Goal: Task Accomplishment & Management: Use online tool/utility

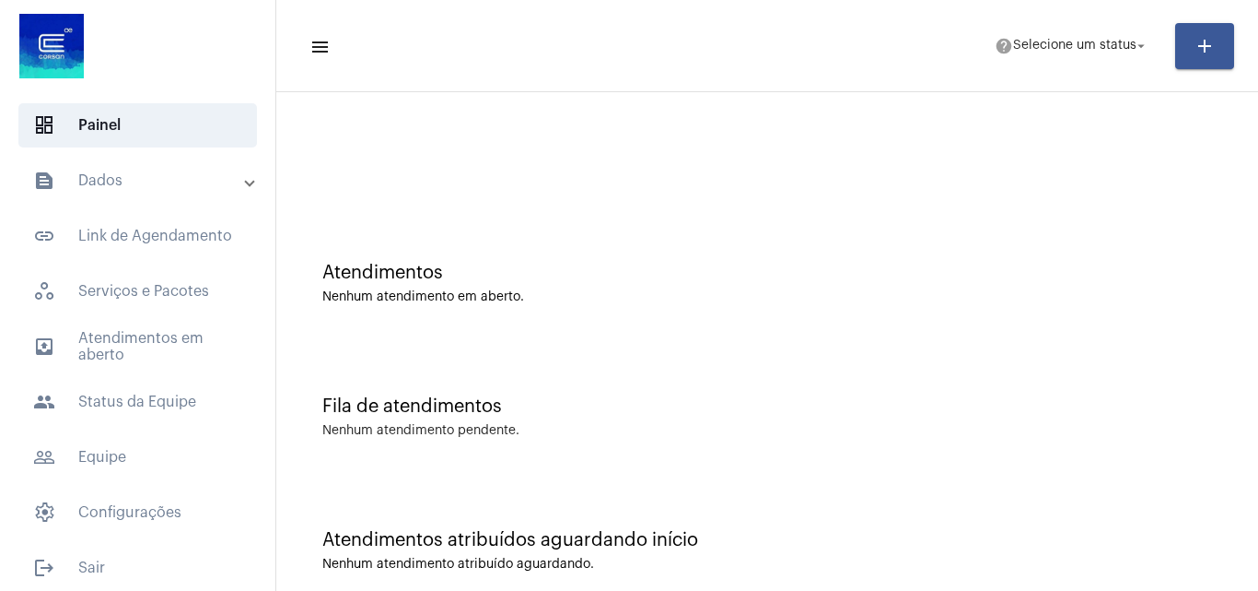
click at [103, 202] on mat-expansion-panel-header "text_snippet_outlined Dados" at bounding box center [143, 180] width 264 height 44
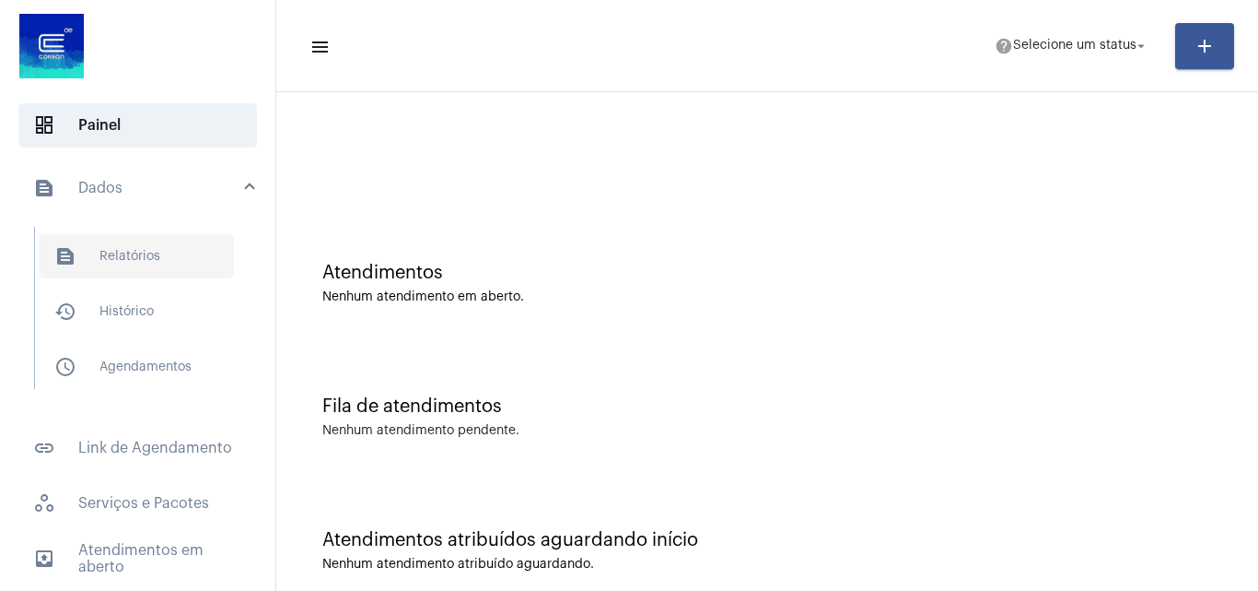
click at [132, 266] on span "text_snippet_outlined Relatórios" at bounding box center [137, 256] width 194 height 44
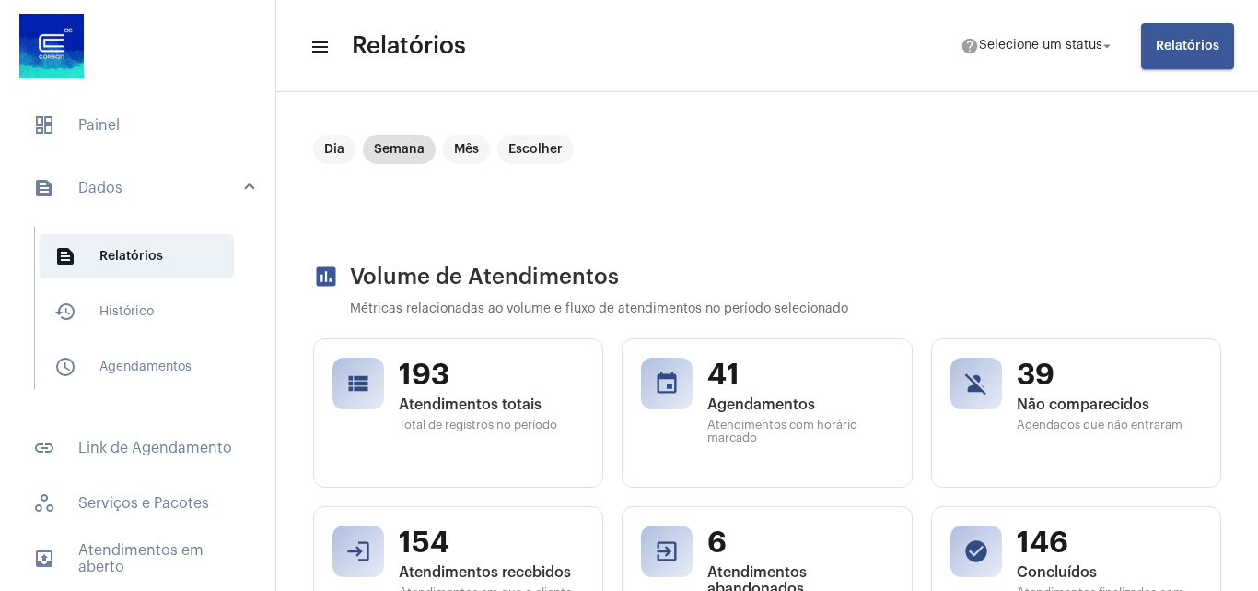
click at [1161, 49] on span "Relatórios" at bounding box center [1188, 46] width 64 height 13
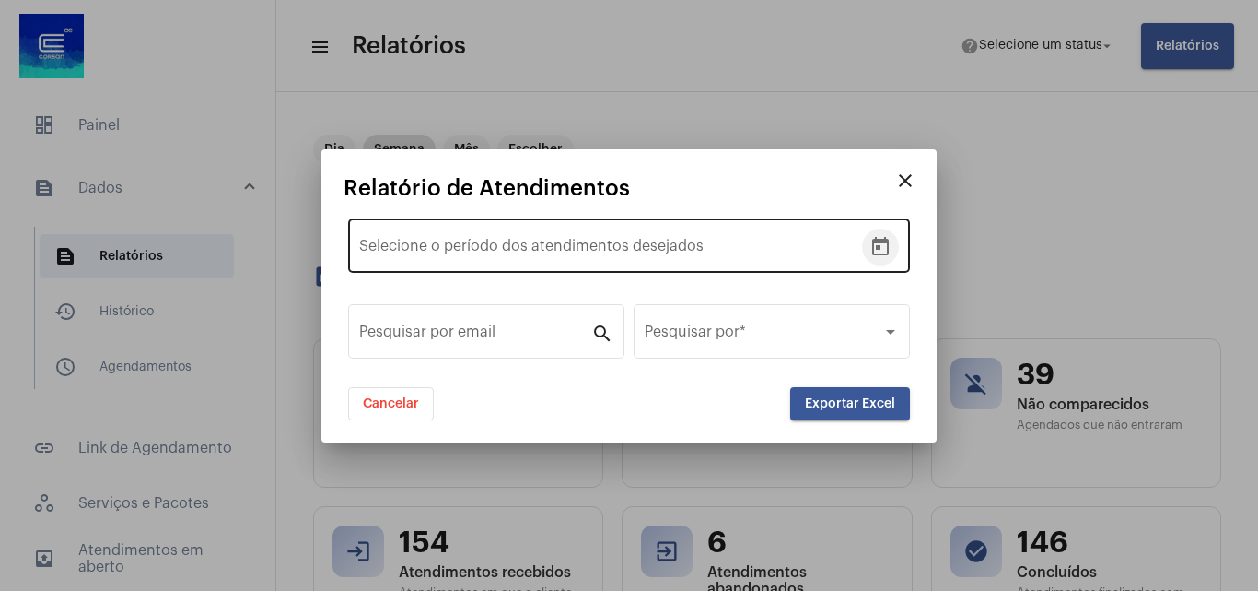
click at [881, 253] on icon "Open calendar" at bounding box center [880, 246] width 17 height 18
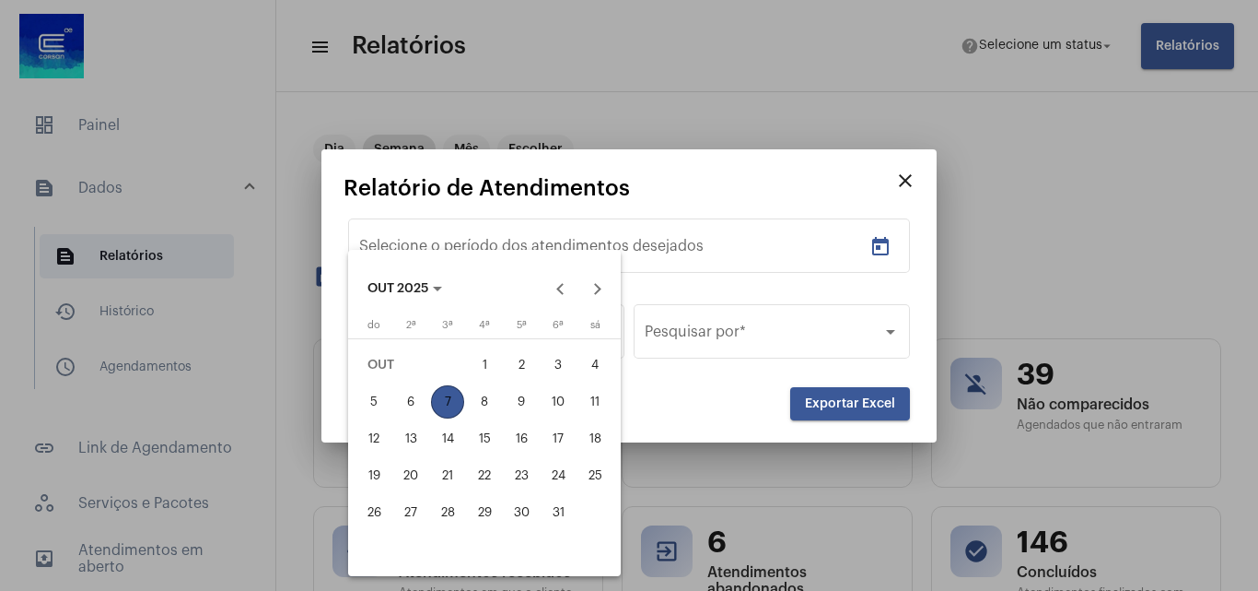
click at [475, 359] on div "1" at bounding box center [484, 364] width 33 height 33
type input "[DATE]"
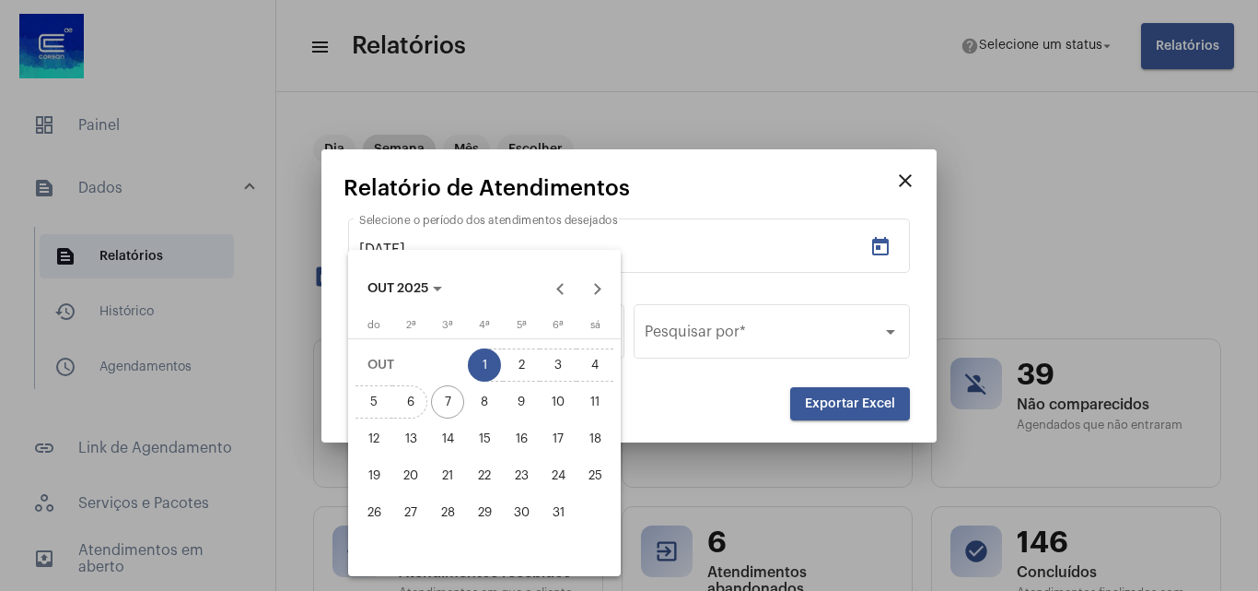
click at [403, 392] on div "6" at bounding box center [410, 401] width 33 height 33
type input "[DATE]"
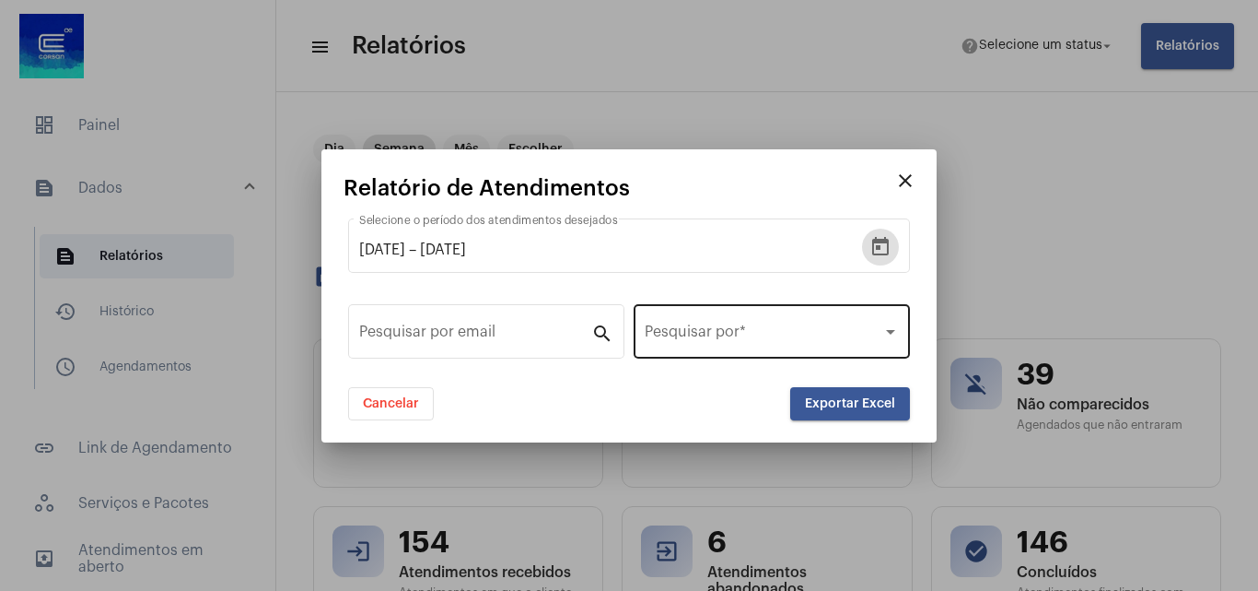
click at [748, 343] on span at bounding box center [764, 335] width 238 height 17
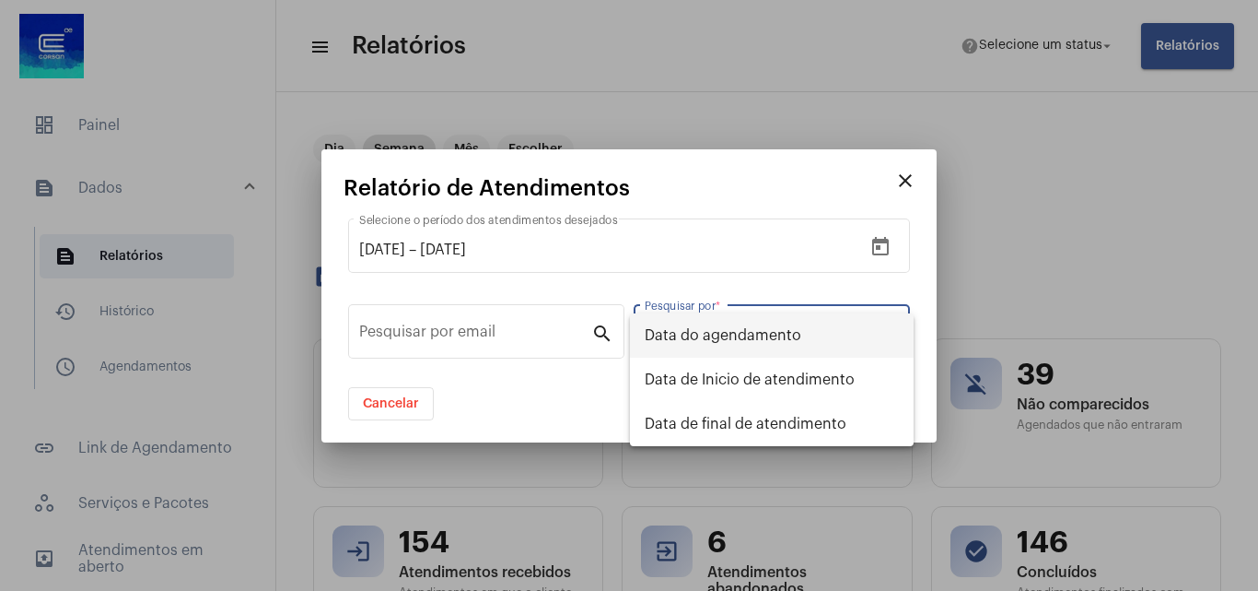
click at [727, 332] on span "Data do agendamento" at bounding box center [772, 335] width 254 height 44
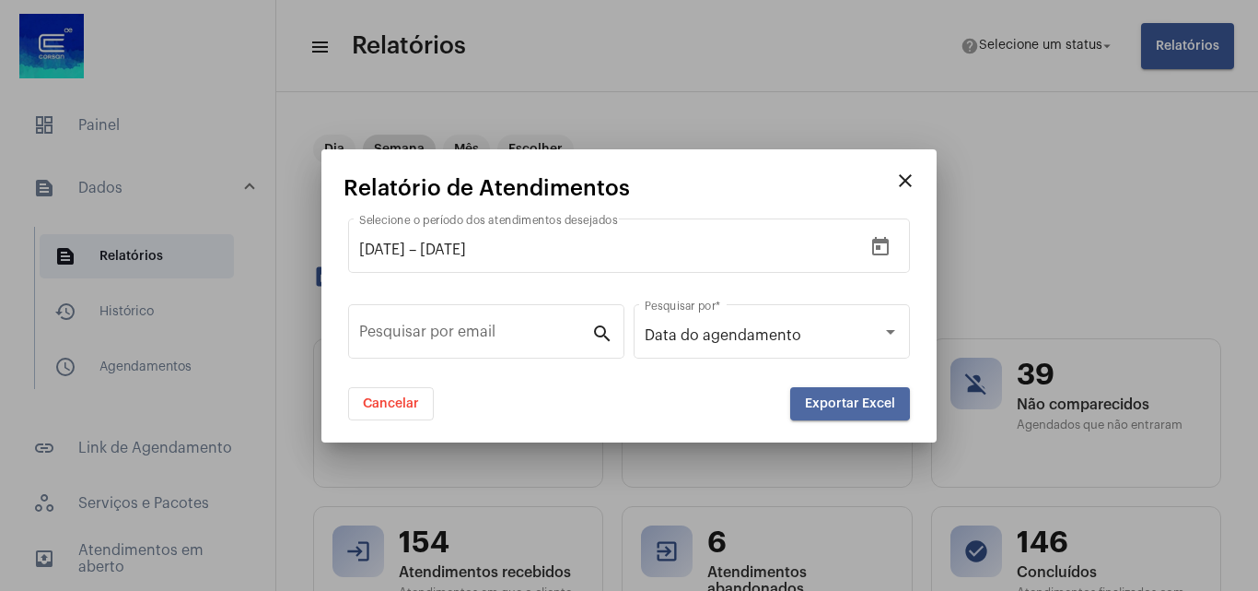
click at [806, 390] on button "Exportar Excel" at bounding box center [850, 403] width 120 height 33
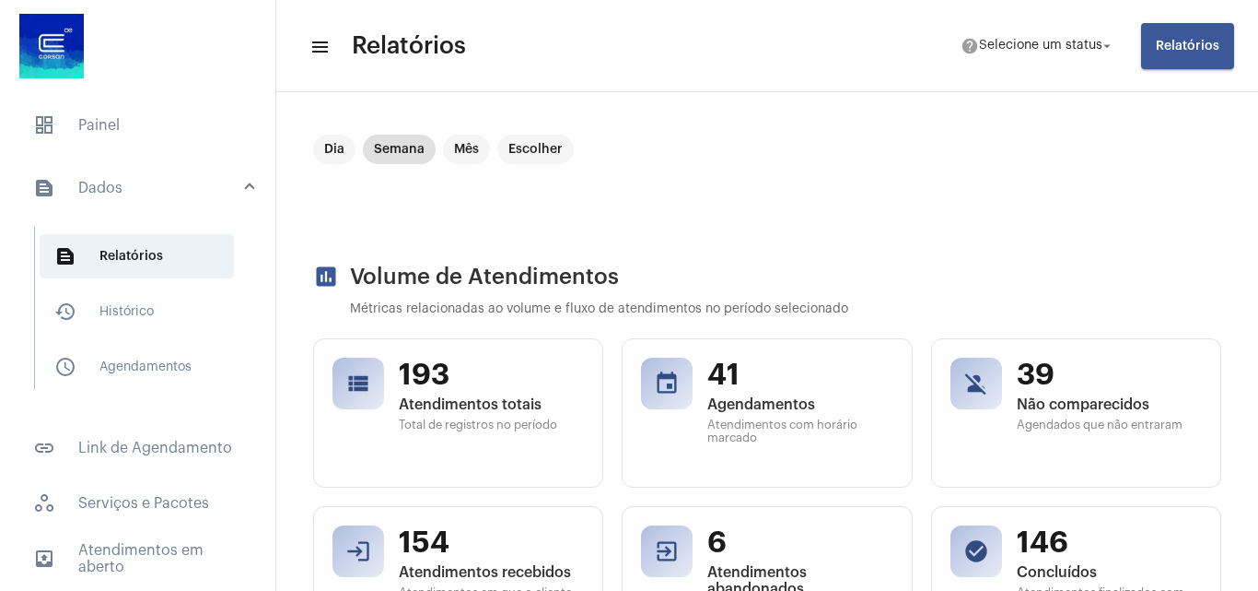
click at [1207, 25] on button "Relatórios" at bounding box center [1187, 46] width 93 height 46
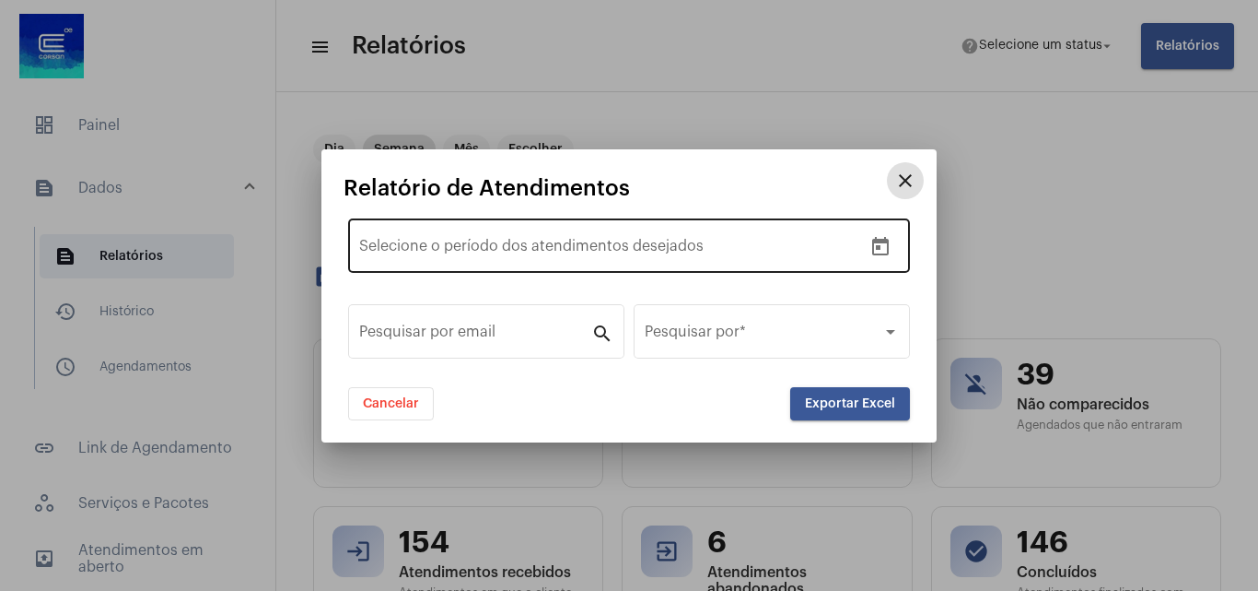
click at [856, 237] on div "Data de início – Selecione o período dos atendimentos desejados" at bounding box center [610, 244] width 503 height 58
click at [883, 238] on icon "Open calendar" at bounding box center [881, 247] width 22 height 22
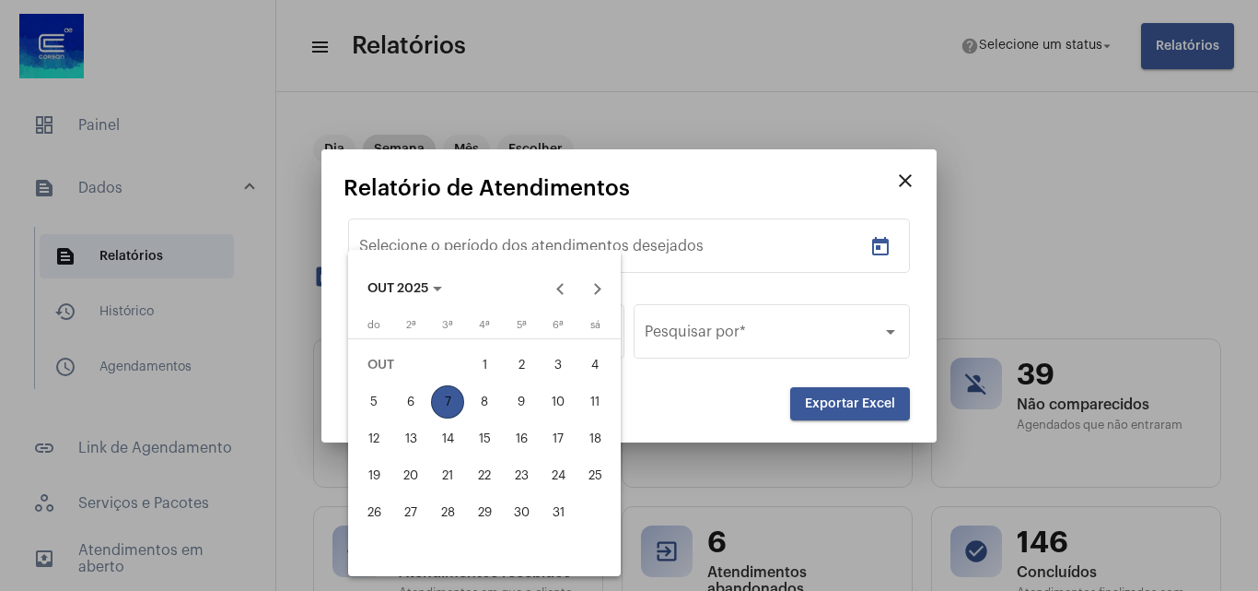
click at [479, 363] on div "1" at bounding box center [484, 364] width 33 height 33
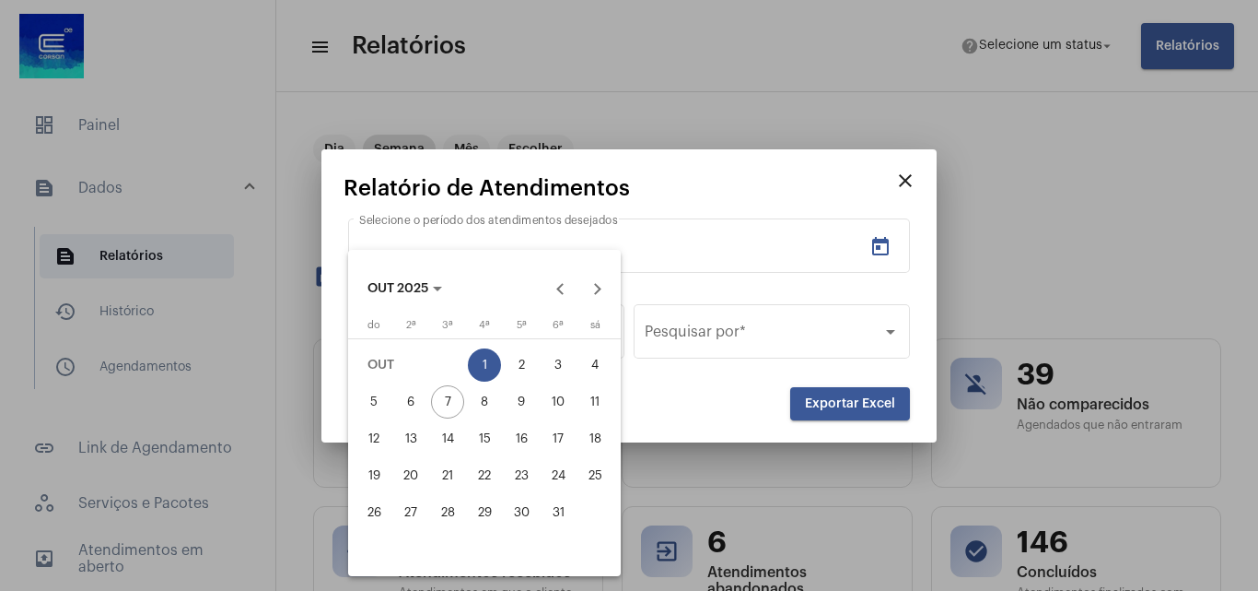
type input "[DATE]"
click at [416, 399] on div "6" at bounding box center [410, 401] width 33 height 33
type input "[DATE]"
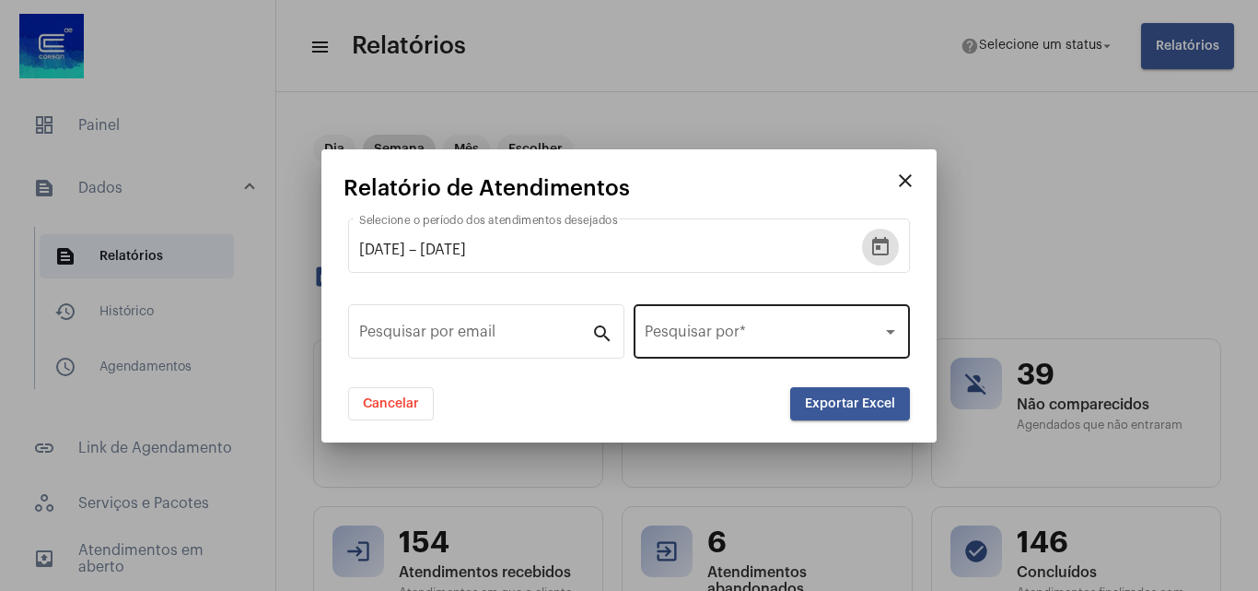
click at [736, 331] on span at bounding box center [764, 335] width 238 height 17
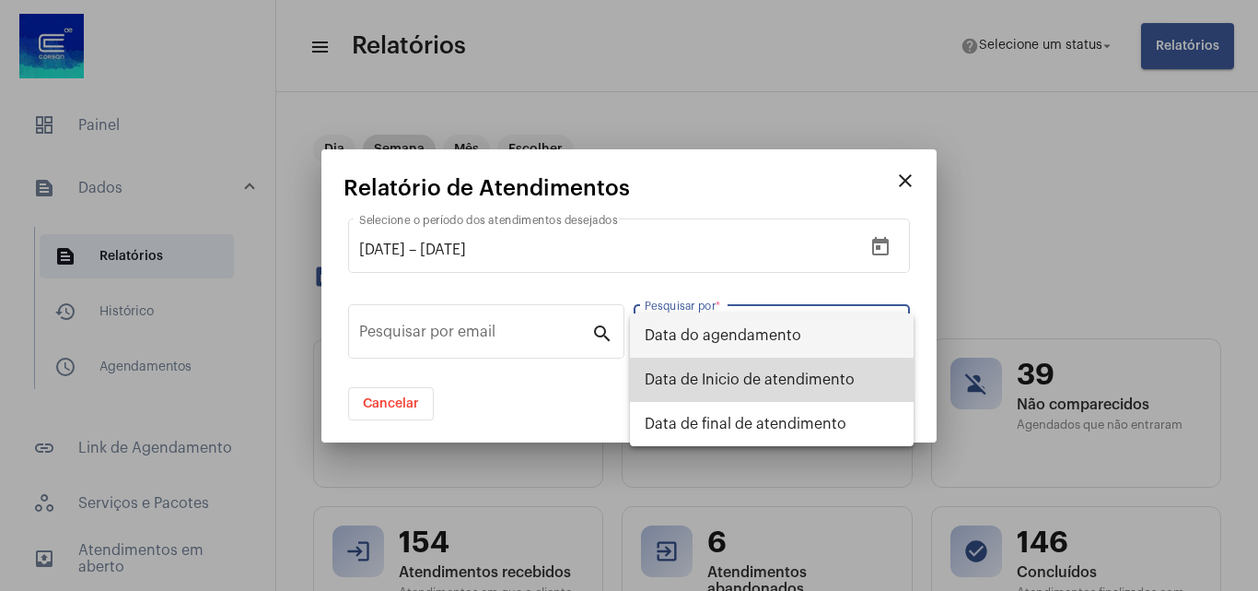
click at [690, 375] on span "Data de Inicio de atendimento" at bounding box center [772, 379] width 254 height 44
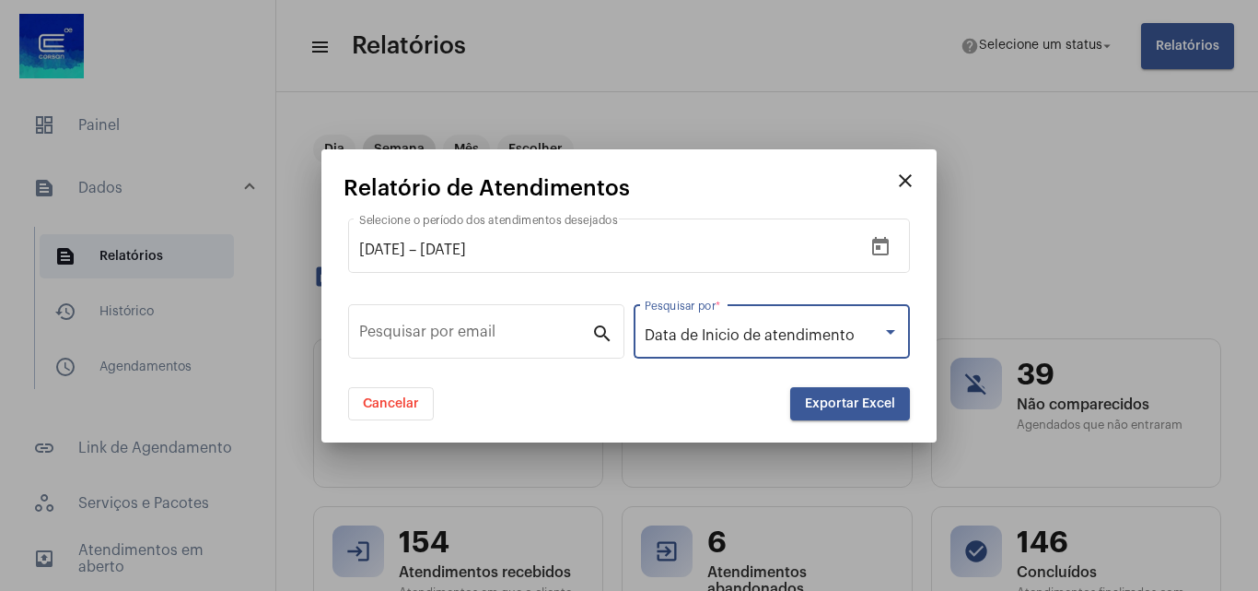
click at [786, 390] on div "Cancelar Exportar Excel" at bounding box center [629, 403] width 571 height 33
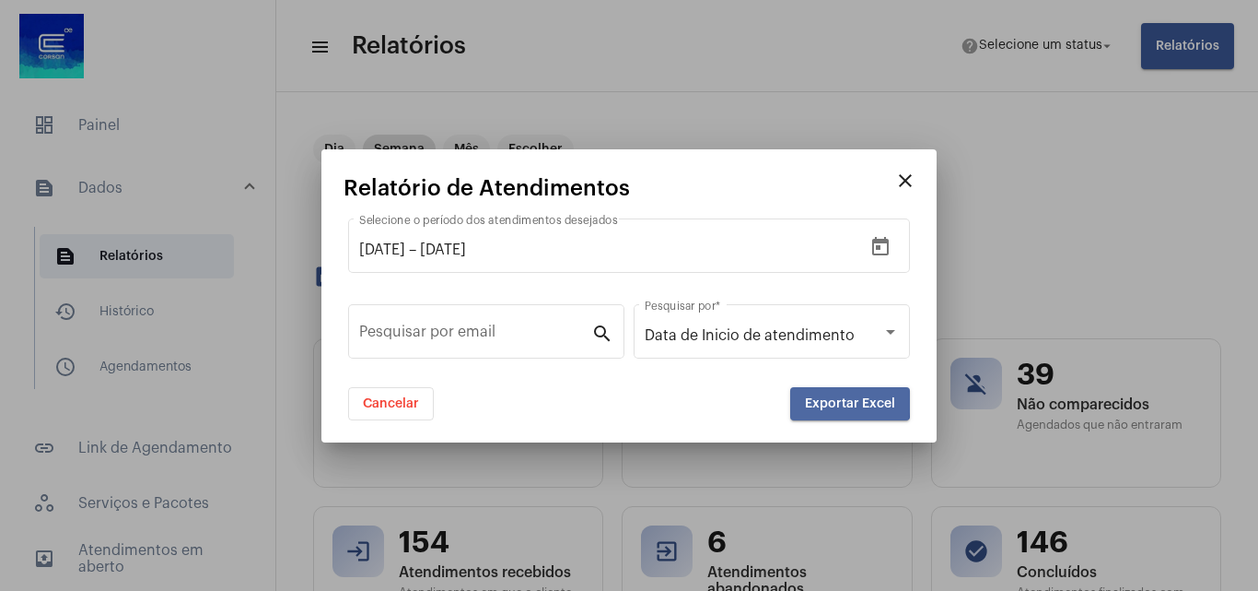
click at [832, 400] on span "Exportar Excel" at bounding box center [850, 403] width 90 height 13
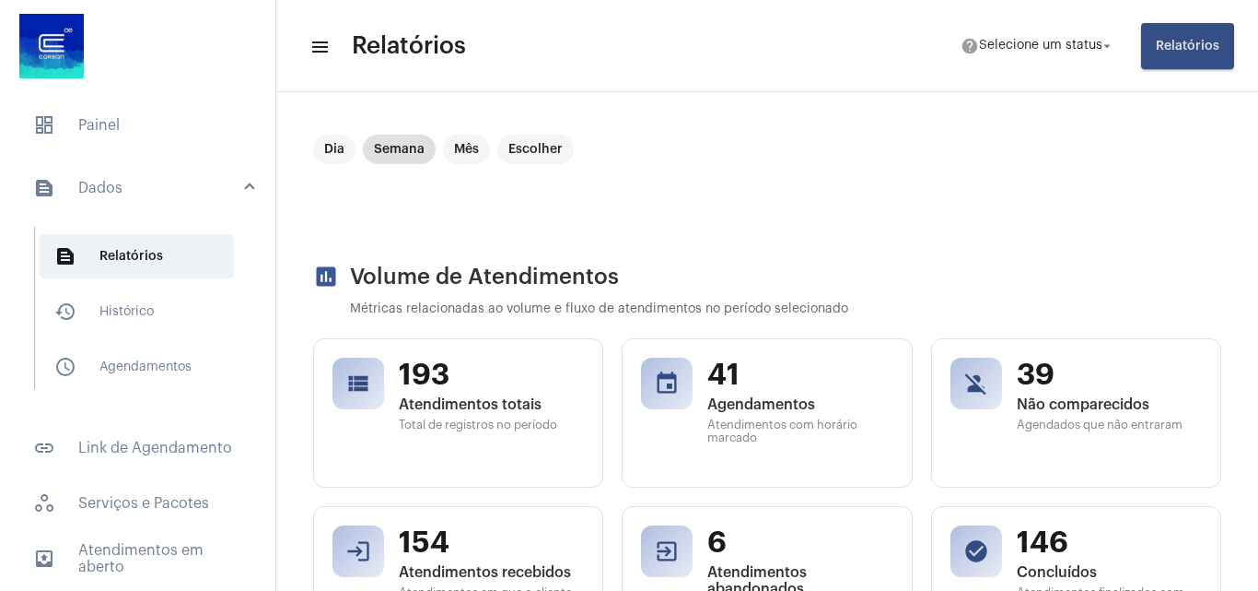
click at [1175, 65] on button "Relatórios" at bounding box center [1187, 46] width 93 height 46
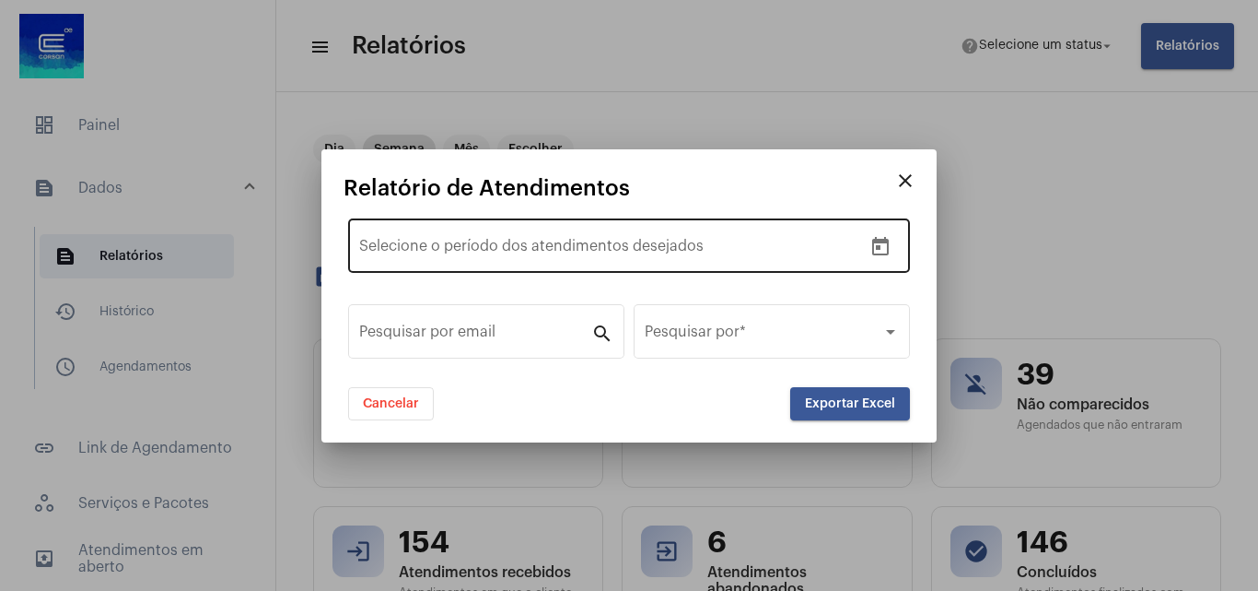
drag, startPoint x: 794, startPoint y: 265, endPoint x: 794, endPoint y: 246, distance: 19.3
click at [794, 257] on div "Data de início – Selecione o período dos atendimentos desejados" at bounding box center [610, 244] width 503 height 58
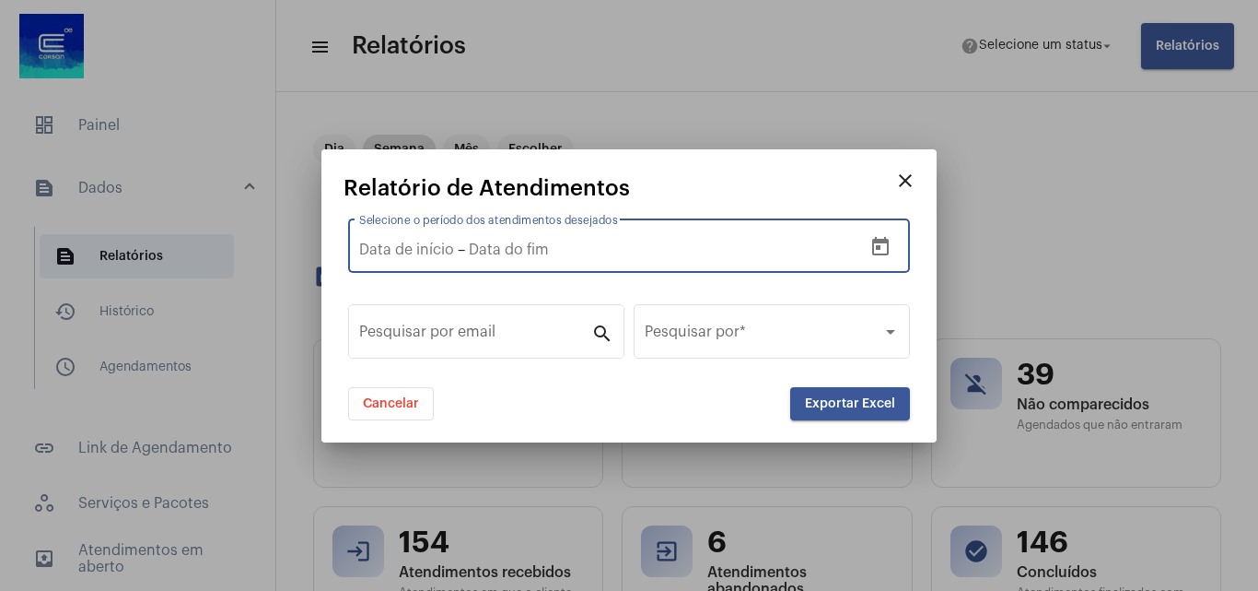
click at [723, 270] on div "Data de início – Selecione o período dos atendimentos desejados" at bounding box center [610, 244] width 503 height 58
drag, startPoint x: 896, startPoint y: 203, endPoint x: 900, endPoint y: 217, distance: 15.2
click at [900, 207] on app-reports-dialog "close Relatório de Atendimentos Data de início – Selecione o período dos atendi…" at bounding box center [629, 298] width 571 height 244
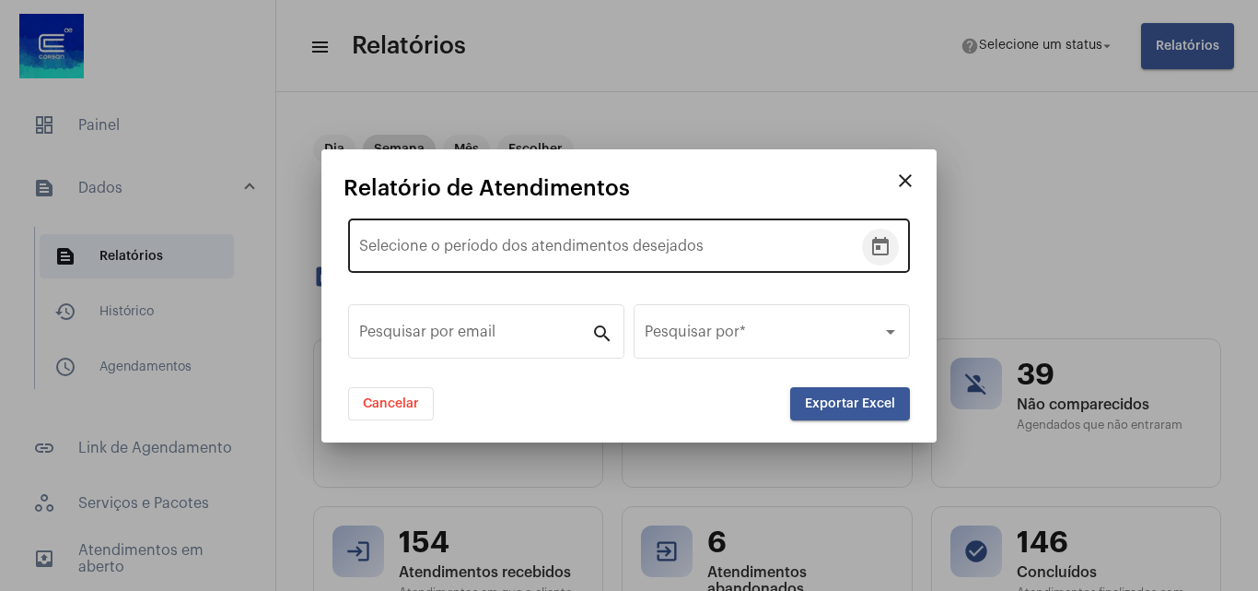
click at [869, 244] on button "Open calendar" at bounding box center [880, 246] width 37 height 37
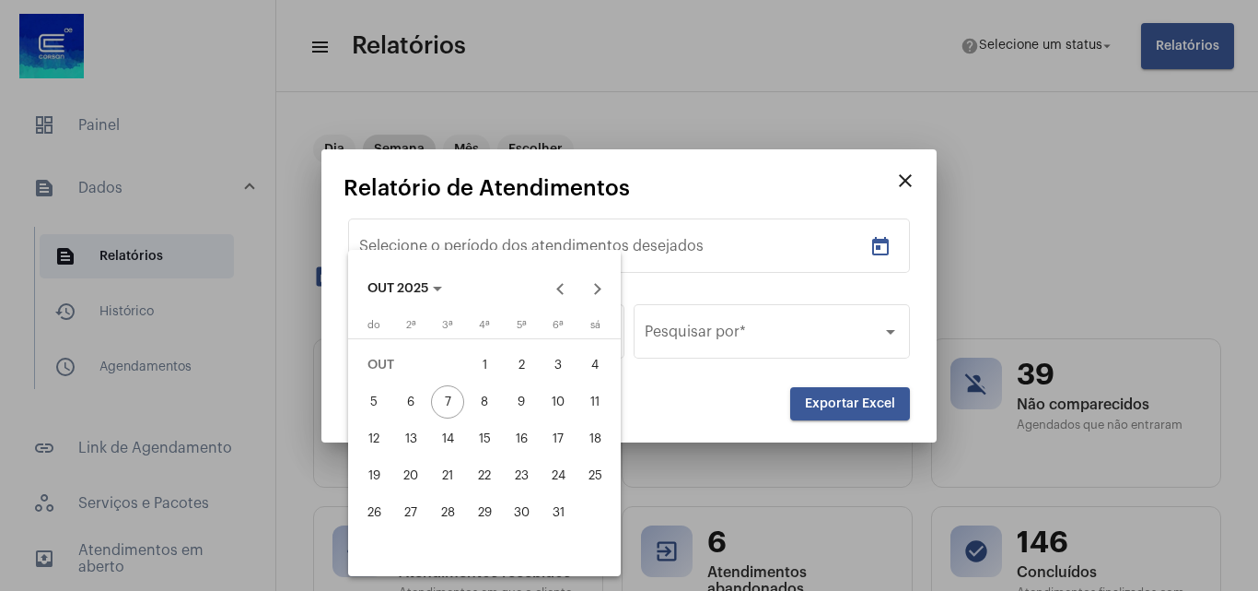
drag, startPoint x: 480, startPoint y: 362, endPoint x: 461, endPoint y: 371, distance: 21.4
click at [479, 362] on div "1" at bounding box center [484, 364] width 33 height 33
type input "[DATE]"
click at [413, 405] on div "6" at bounding box center [410, 401] width 33 height 33
type input "[DATE]"
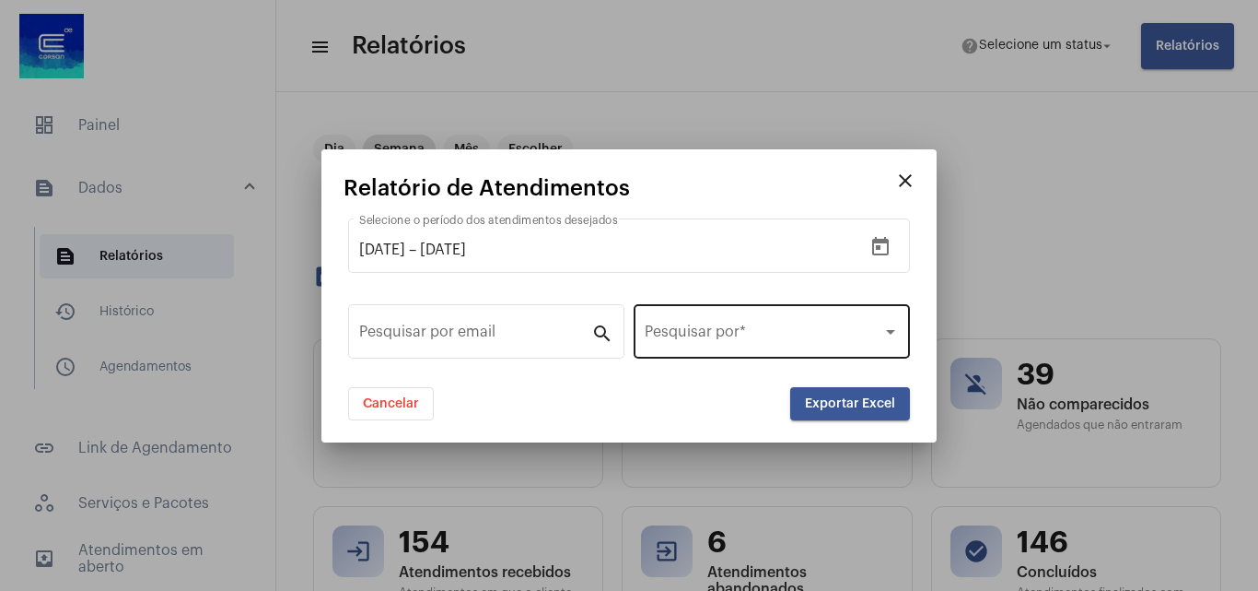
click at [814, 322] on div "Pesquisar por *" at bounding box center [772, 329] width 254 height 58
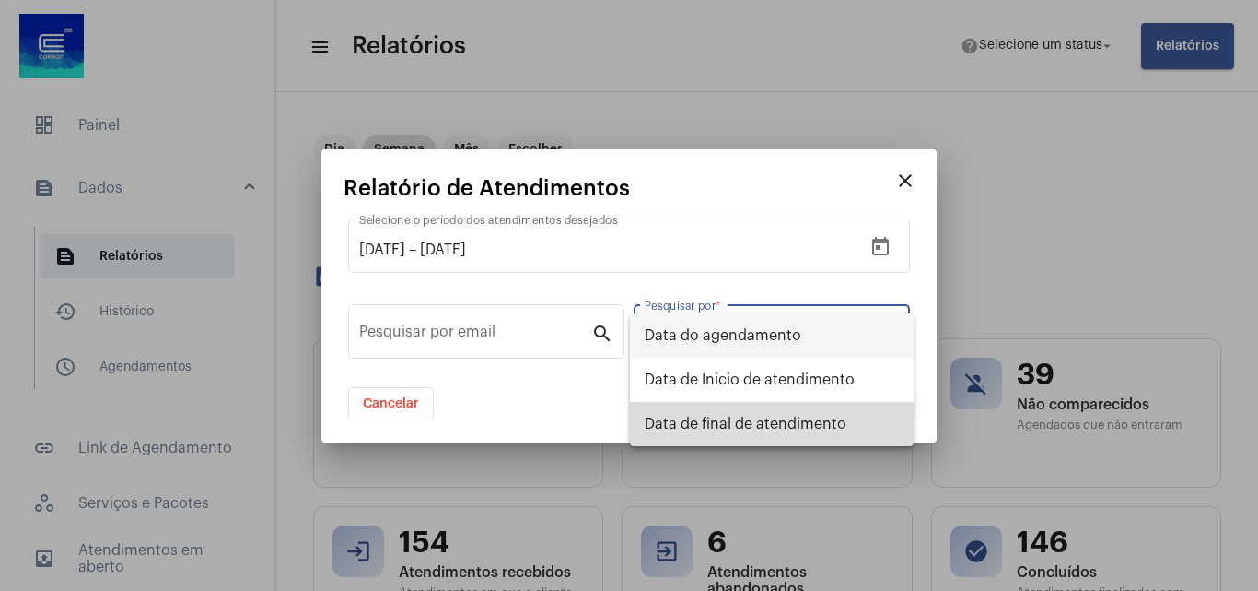
click at [800, 430] on span "Data de final de atendimento" at bounding box center [772, 424] width 254 height 44
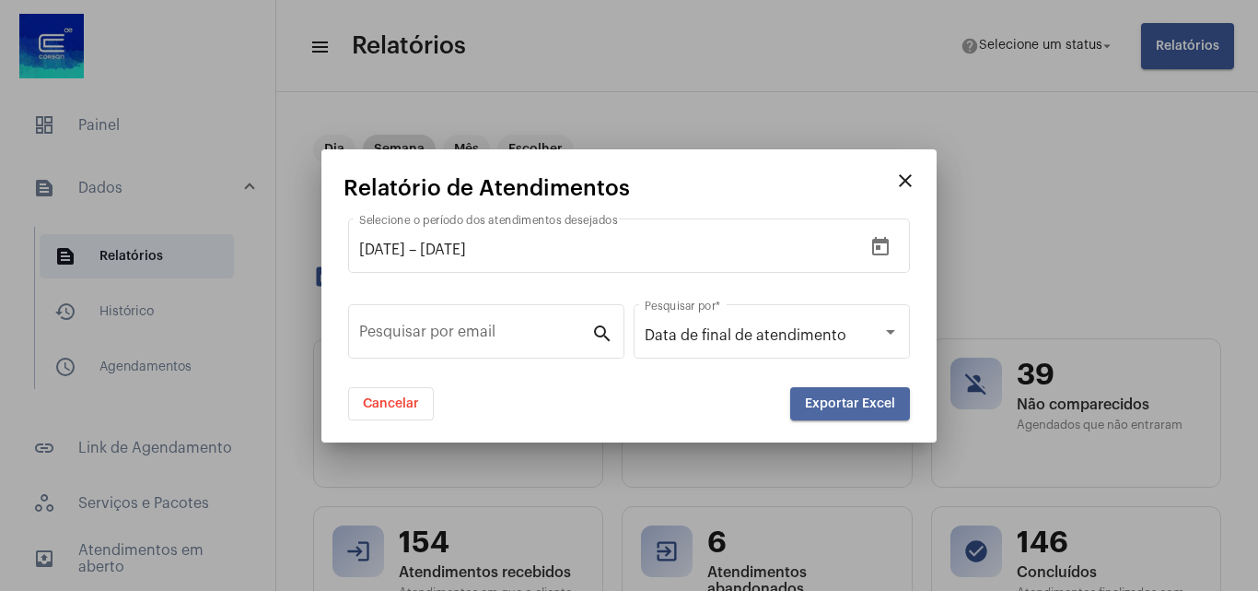
click at [830, 401] on span "Exportar Excel" at bounding box center [850, 403] width 90 height 13
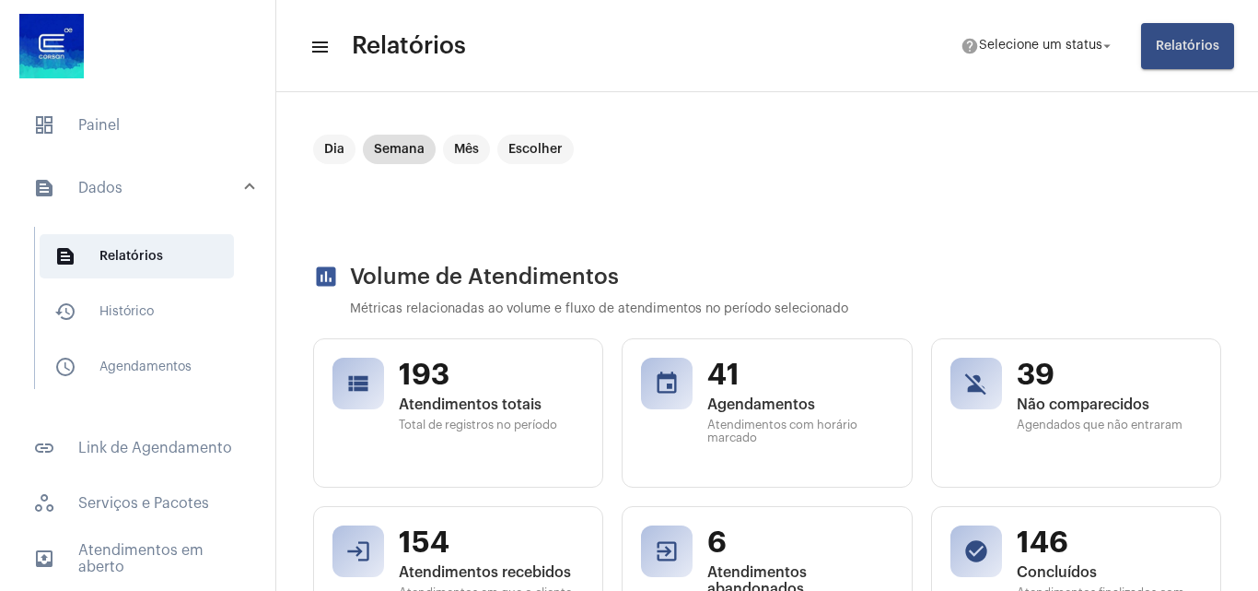
scroll to position [0, 1]
click at [1177, 40] on span "Relatórios" at bounding box center [1188, 46] width 64 height 13
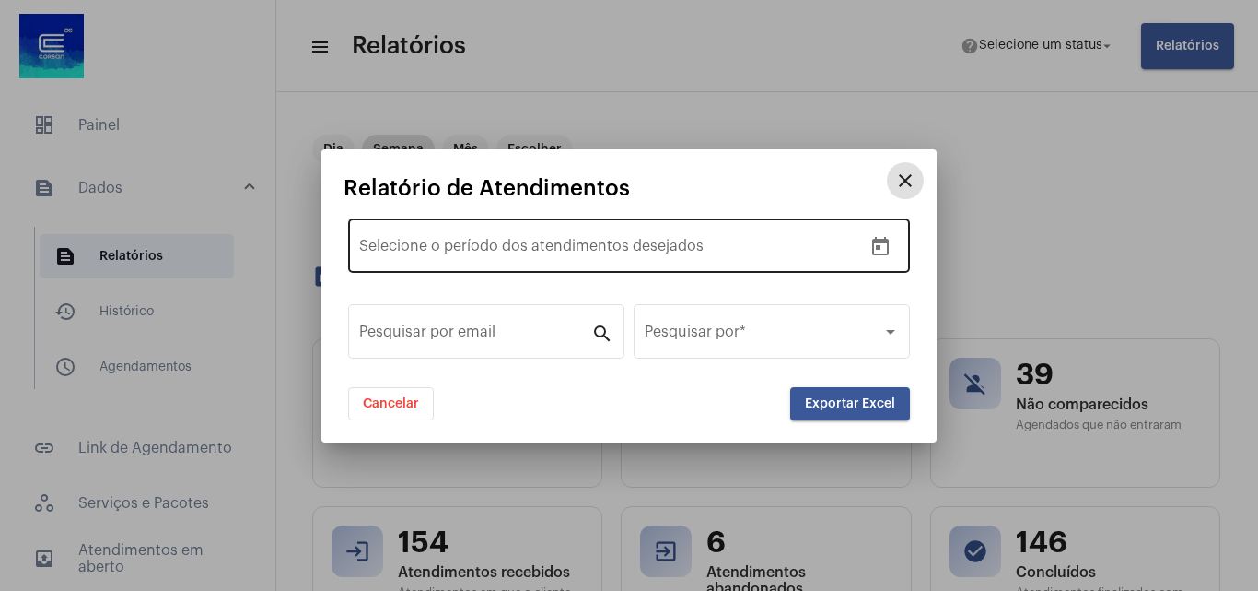
click at [889, 248] on icon "Open calendar" at bounding box center [880, 246] width 17 height 18
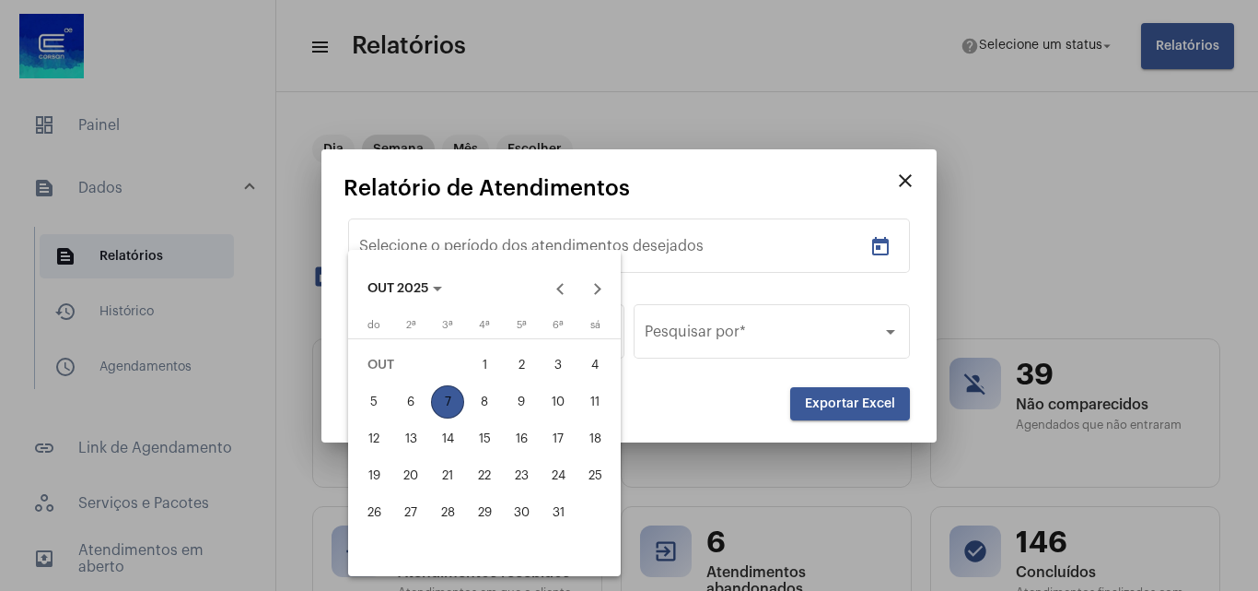
click at [474, 379] on button "1" at bounding box center [484, 364] width 37 height 37
type input "[DATE]"
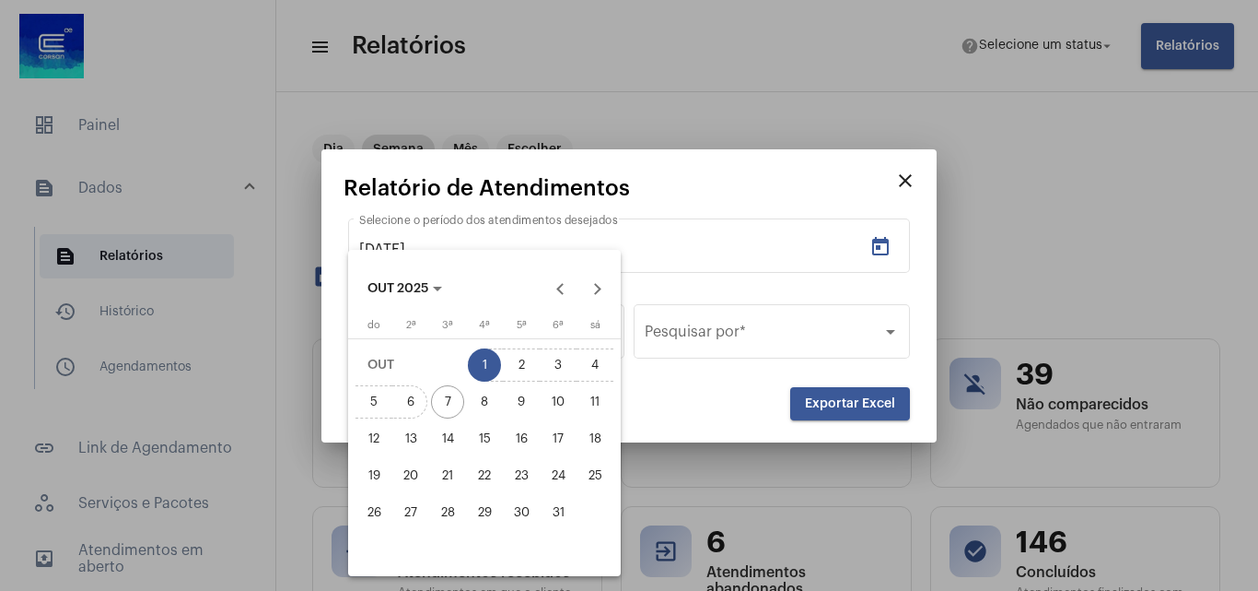
click at [415, 410] on div "6" at bounding box center [410, 401] width 33 height 33
type input "[DATE]"
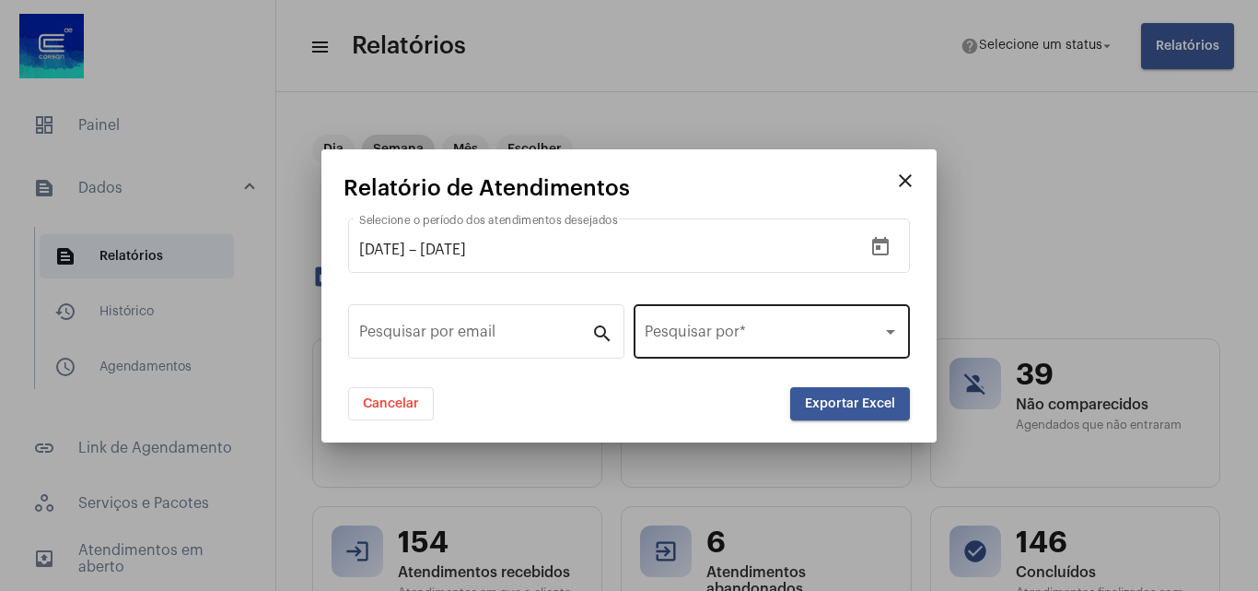
click at [644, 349] on div "Pesquisar por *" at bounding box center [772, 329] width 276 height 58
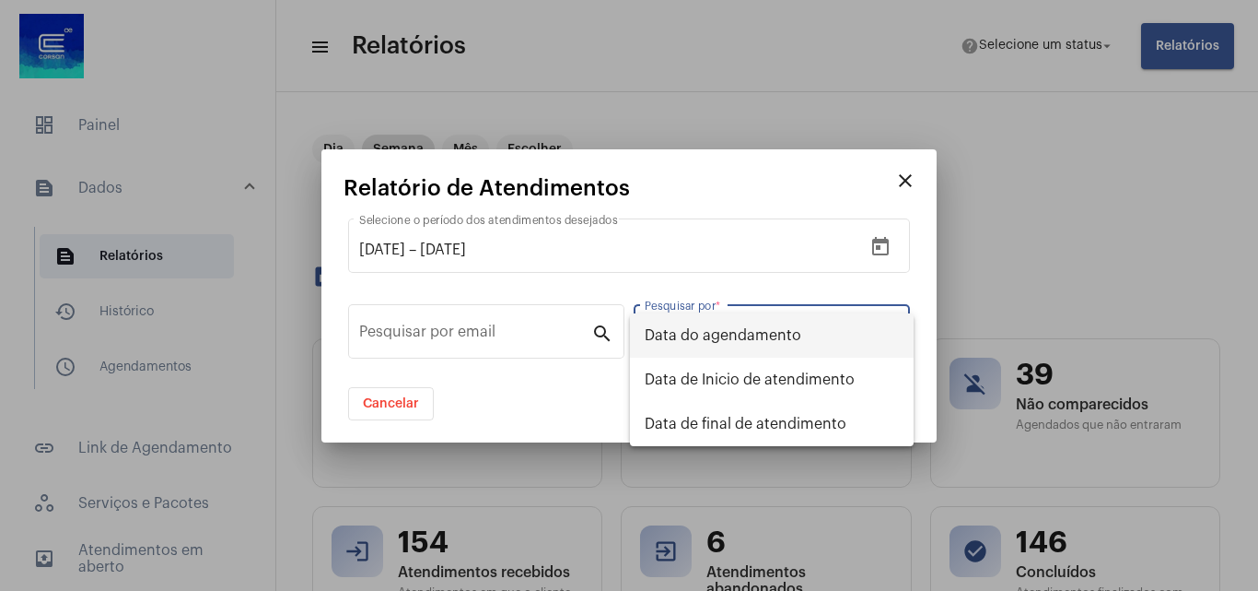
click at [729, 324] on span "Data do agendamento" at bounding box center [772, 335] width 254 height 44
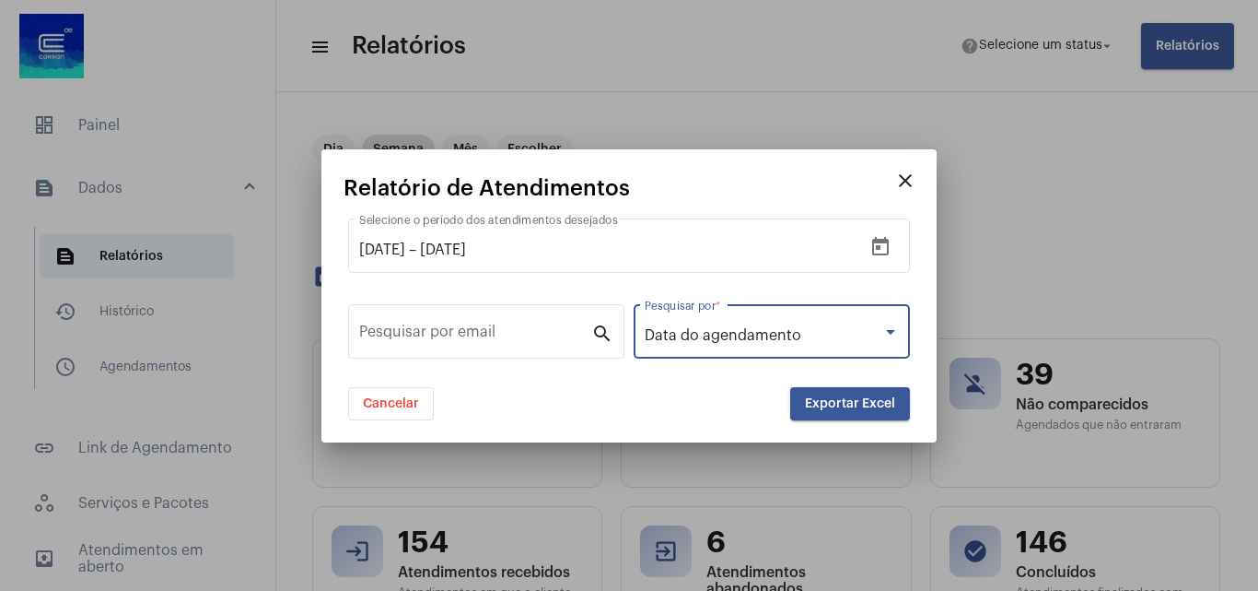
click at [810, 321] on div "Data do agendamento Pesquisar por *" at bounding box center [772, 329] width 254 height 58
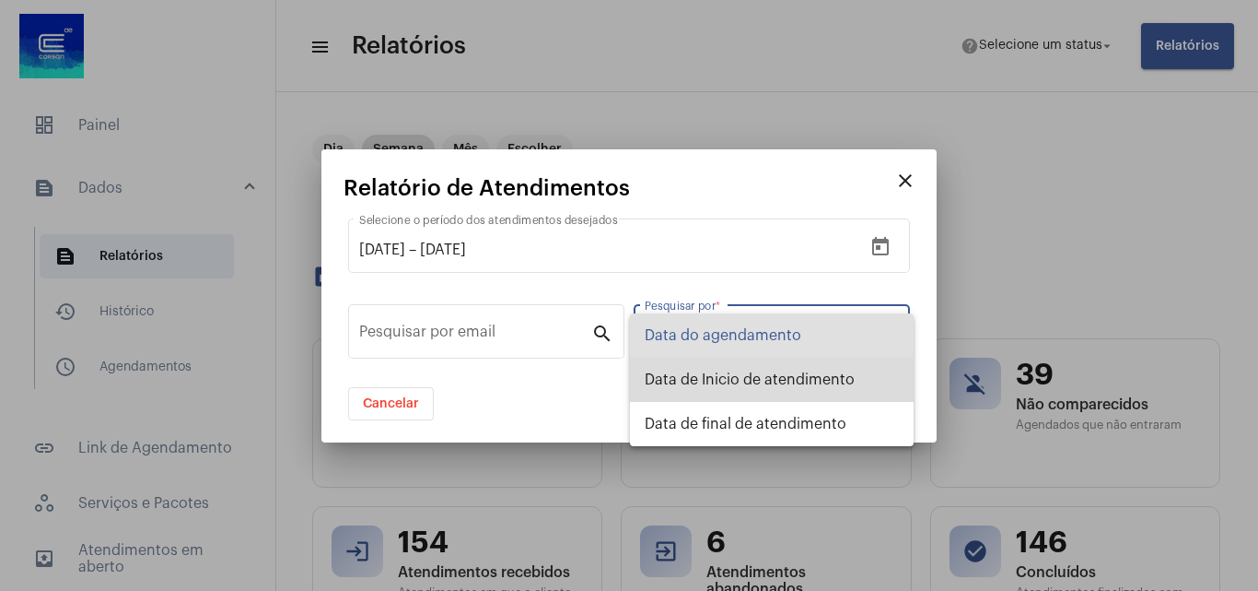
click at [726, 378] on span "Data de Inicio de atendimento" at bounding box center [772, 379] width 254 height 44
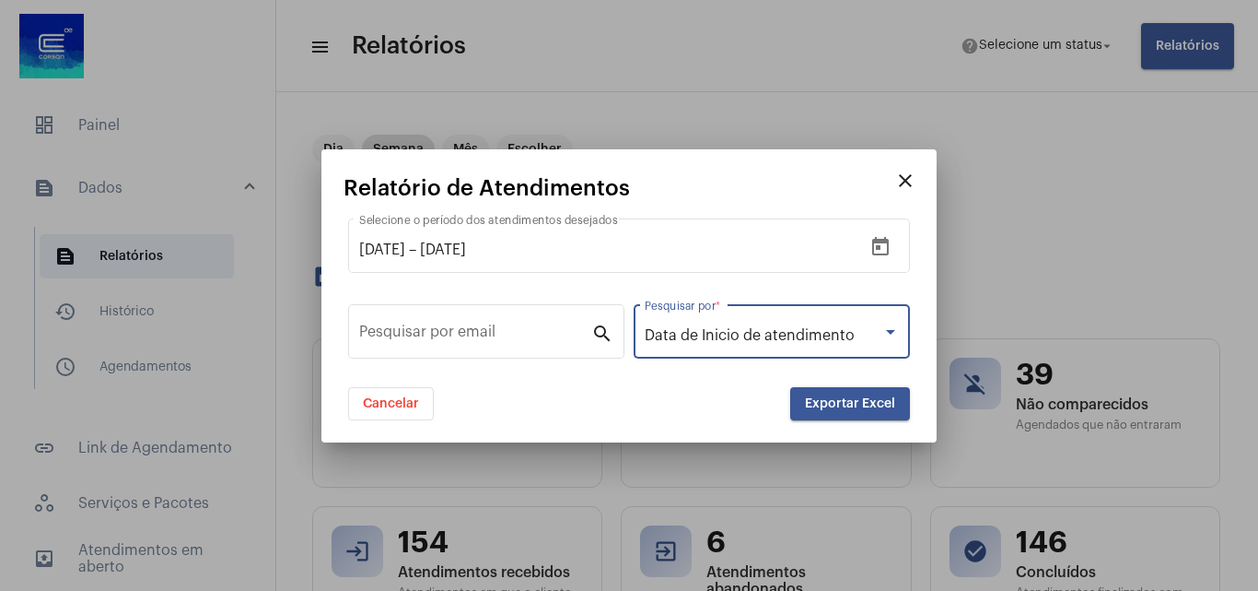
click at [826, 409] on span "Exportar Excel" at bounding box center [850, 403] width 90 height 13
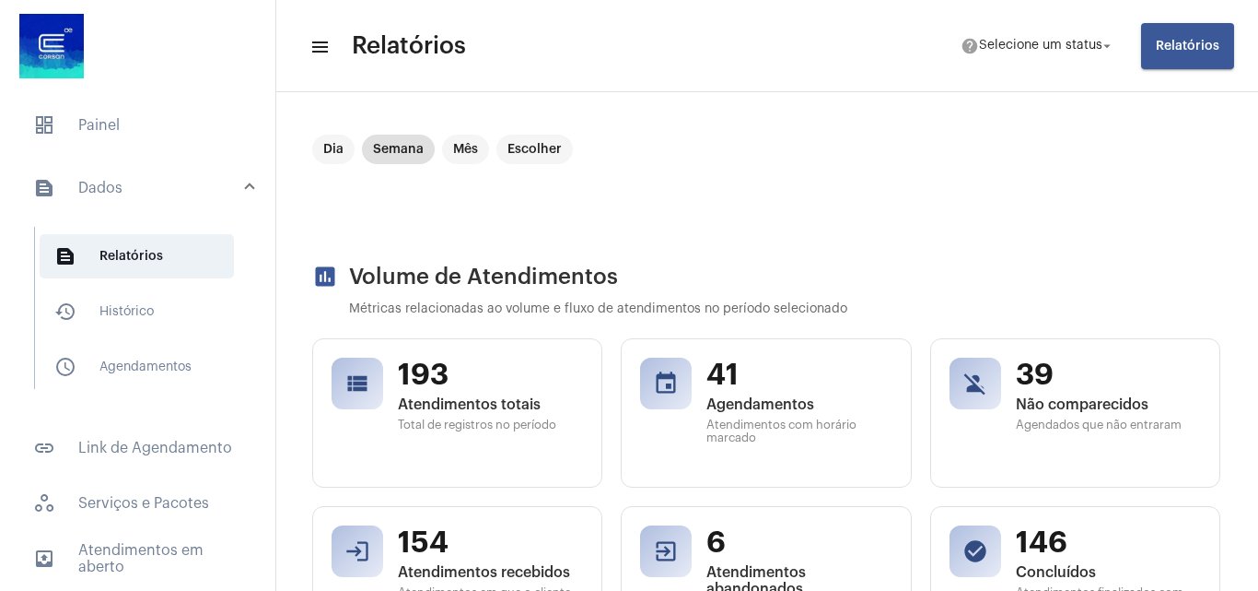
click at [1173, 43] on span "Relatórios" at bounding box center [1188, 46] width 64 height 13
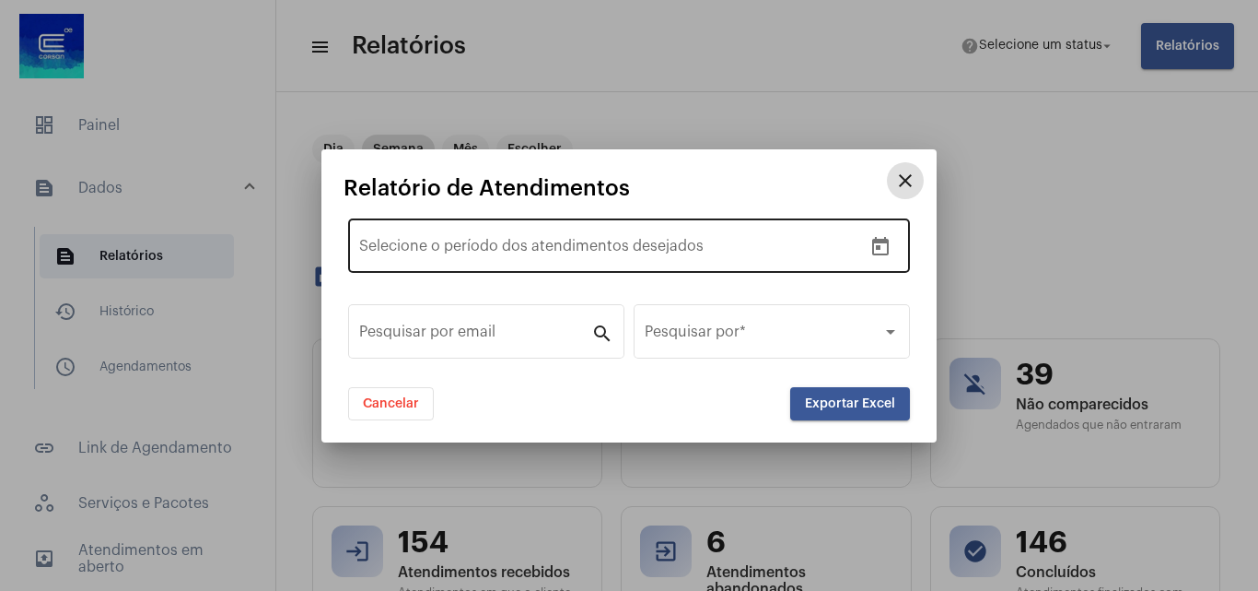
click at [895, 255] on button "Open calendar" at bounding box center [880, 246] width 37 height 37
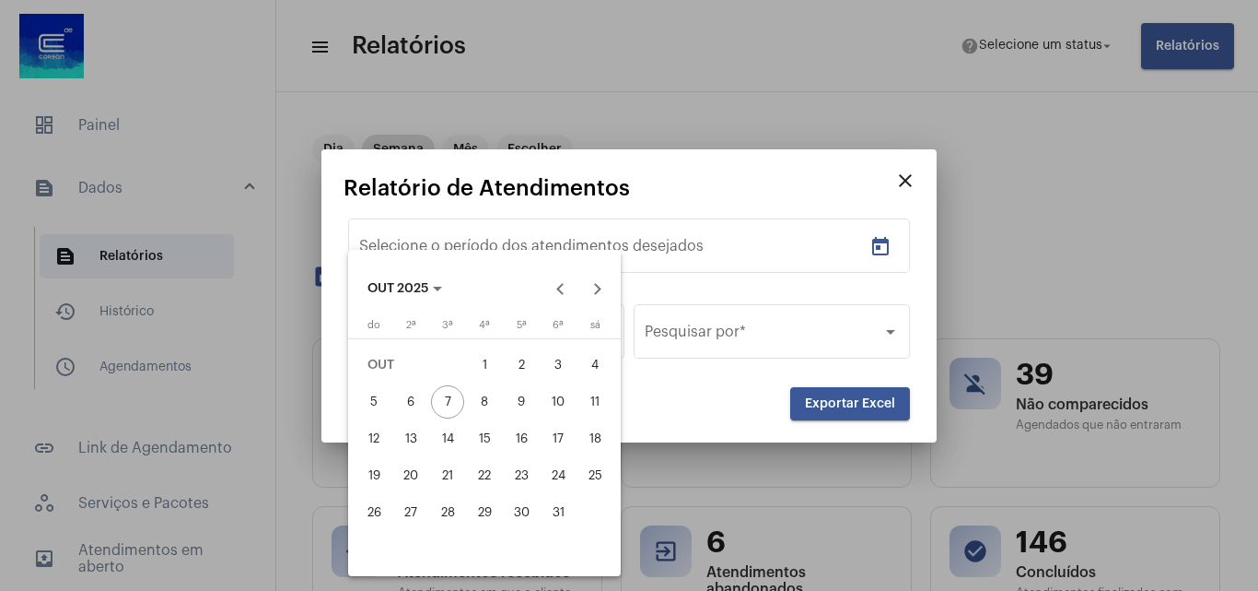
drag, startPoint x: 456, startPoint y: 359, endPoint x: 480, endPoint y: 368, distance: 25.3
click at [469, 361] on tr "[DATE] 2 3 4" at bounding box center [485, 364] width 258 height 37
click at [398, 393] on div "6" at bounding box center [410, 401] width 33 height 33
type input "[DATE]"
click at [765, 293] on div at bounding box center [629, 295] width 1258 height 591
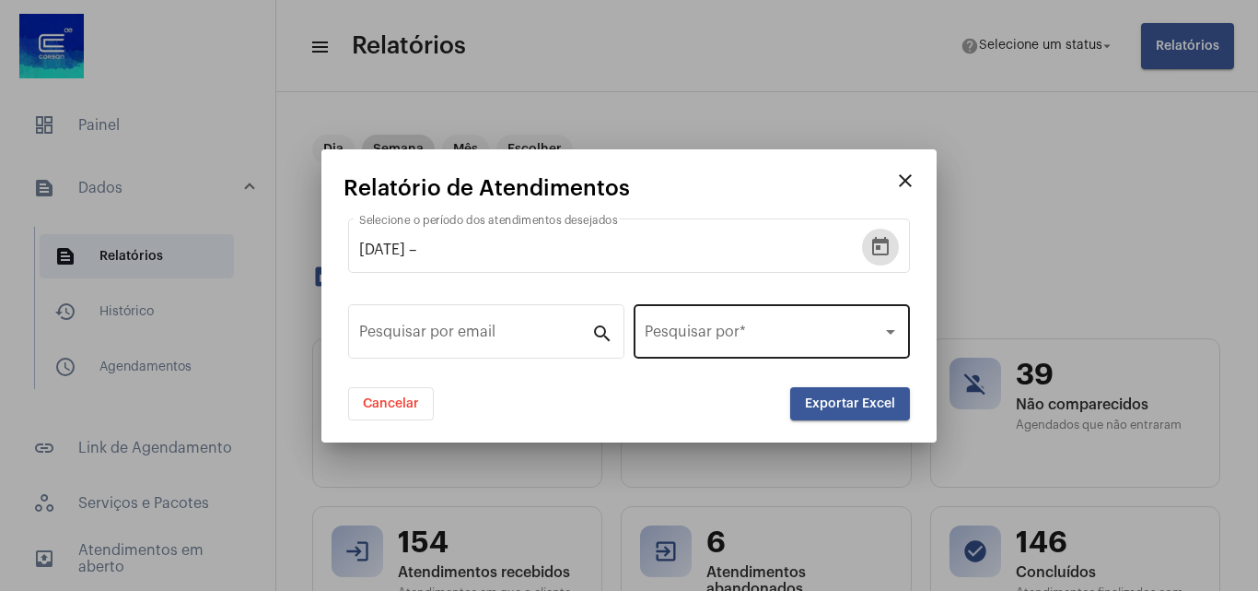
click at [767, 323] on div "Pesquisar por *" at bounding box center [772, 329] width 254 height 58
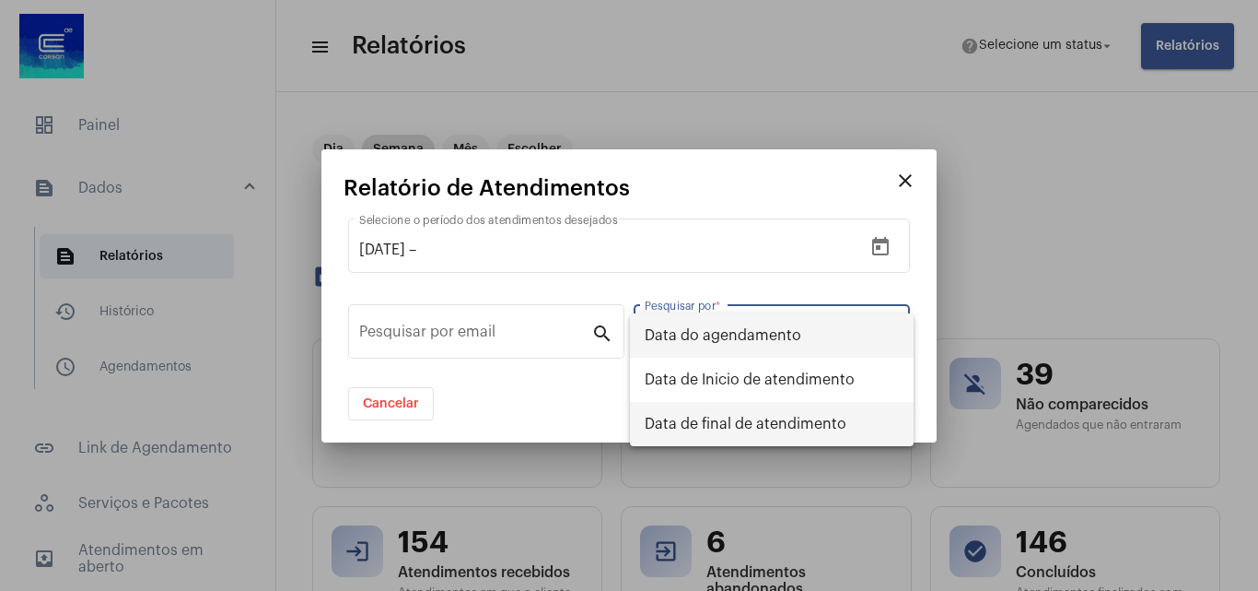
click at [728, 413] on span "Data de final de atendimento" at bounding box center [772, 424] width 254 height 44
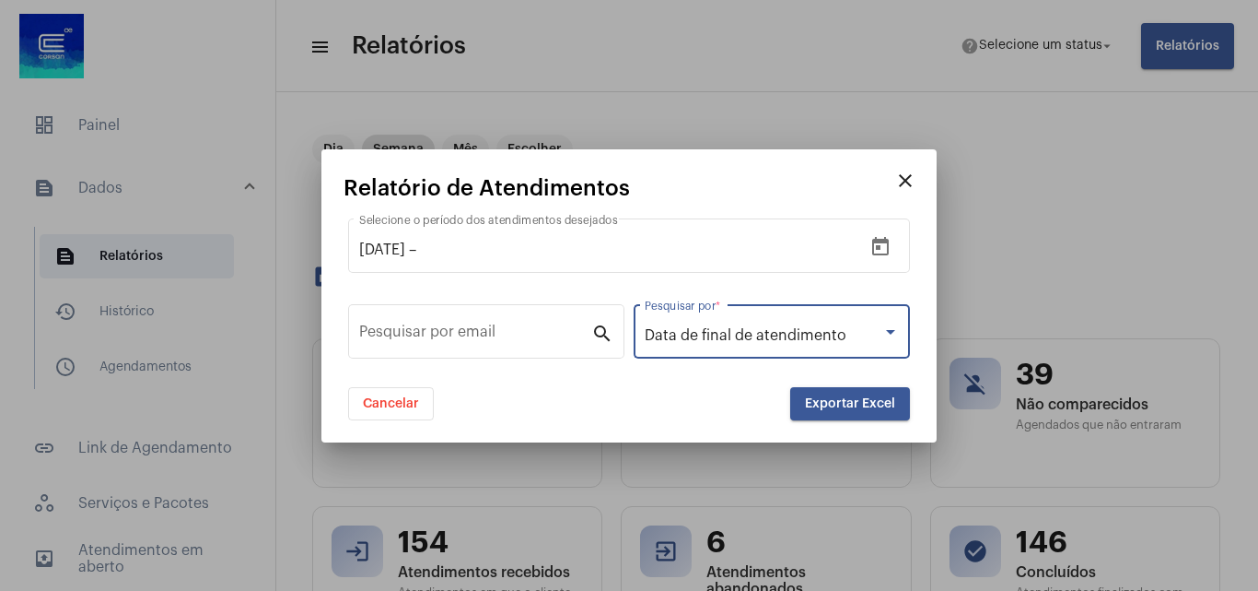
click at [824, 403] on span "Exportar Excel" at bounding box center [850, 403] width 90 height 13
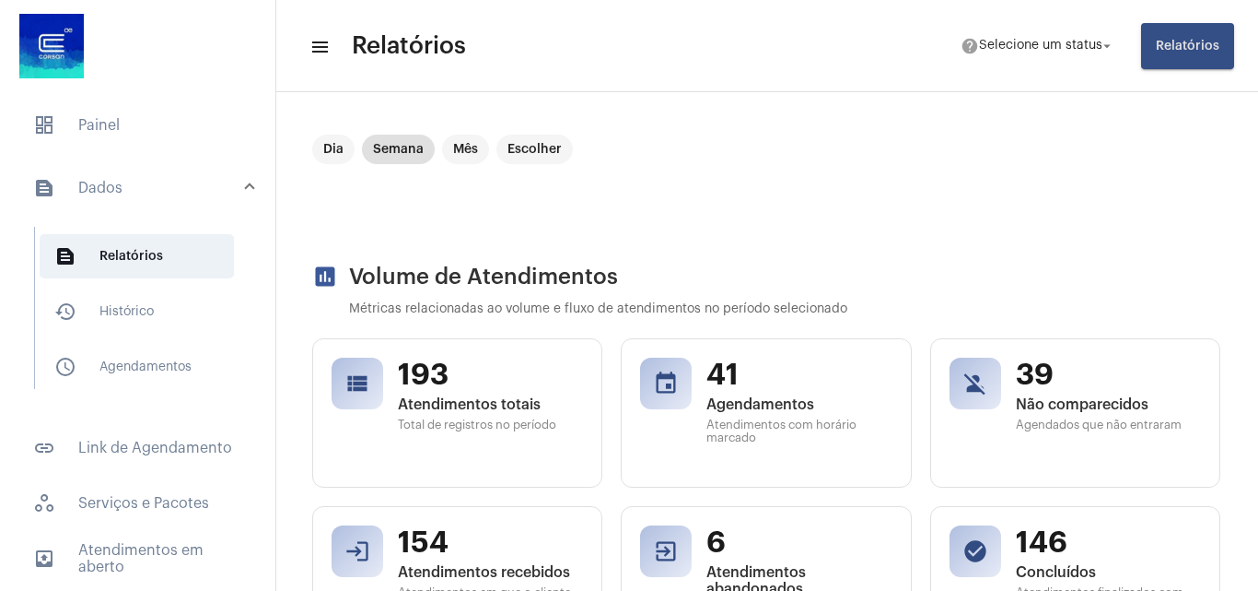
drag, startPoint x: 692, startPoint y: 99, endPoint x: 652, endPoint y: 128, distance: 48.8
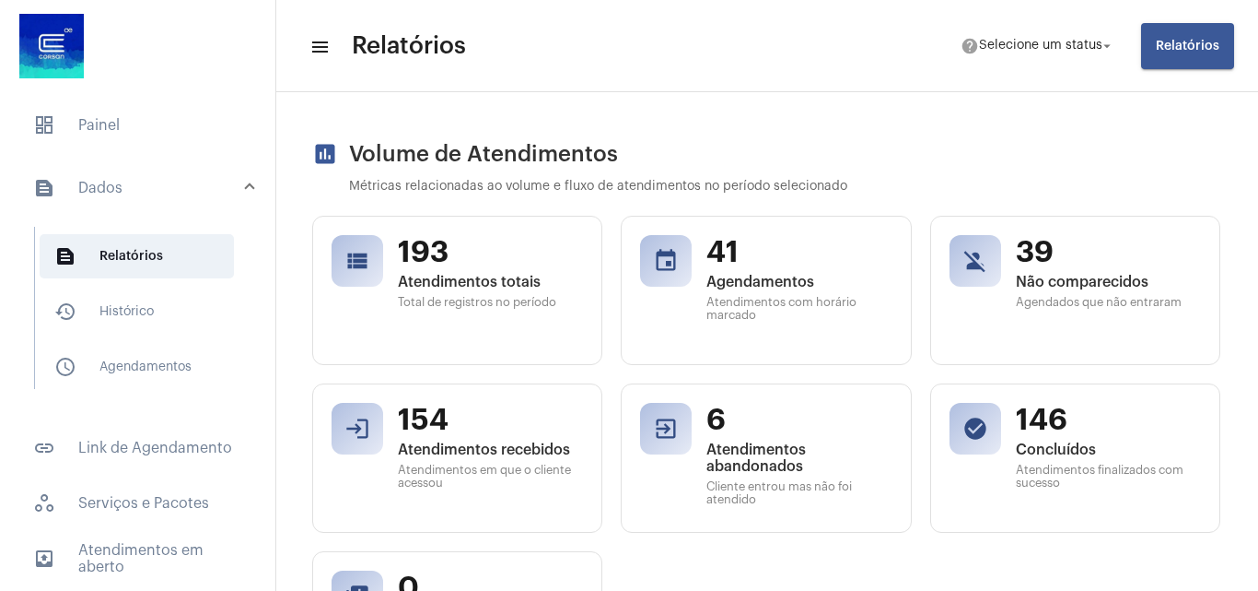
scroll to position [92, 1]
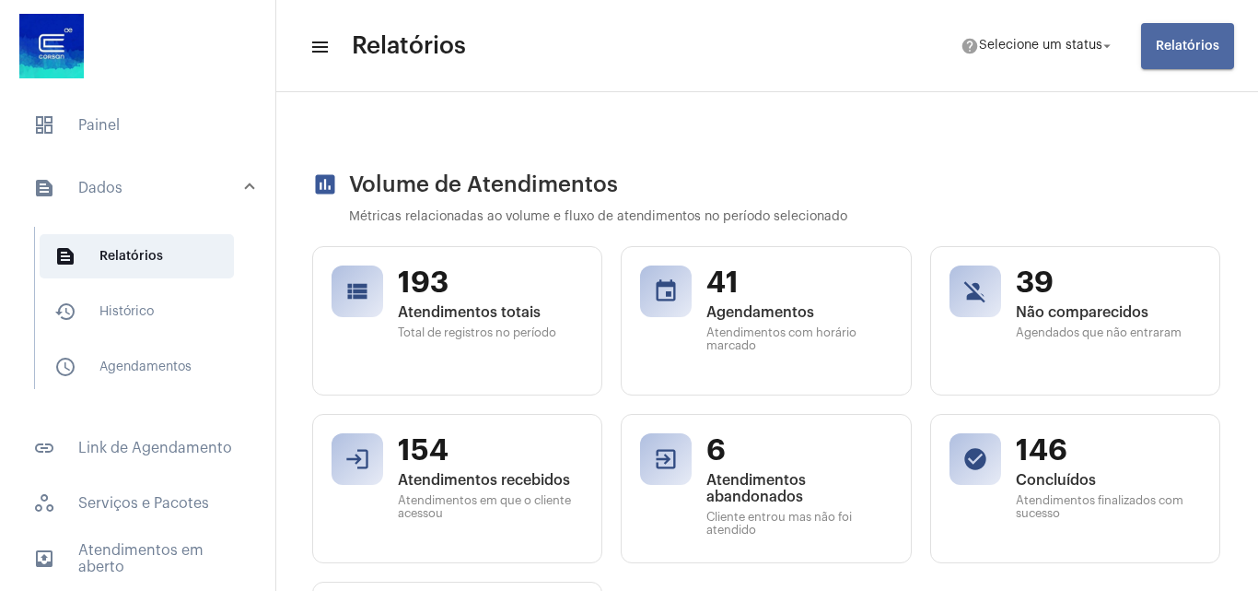
click at [1180, 57] on button "Relatórios" at bounding box center [1187, 46] width 93 height 46
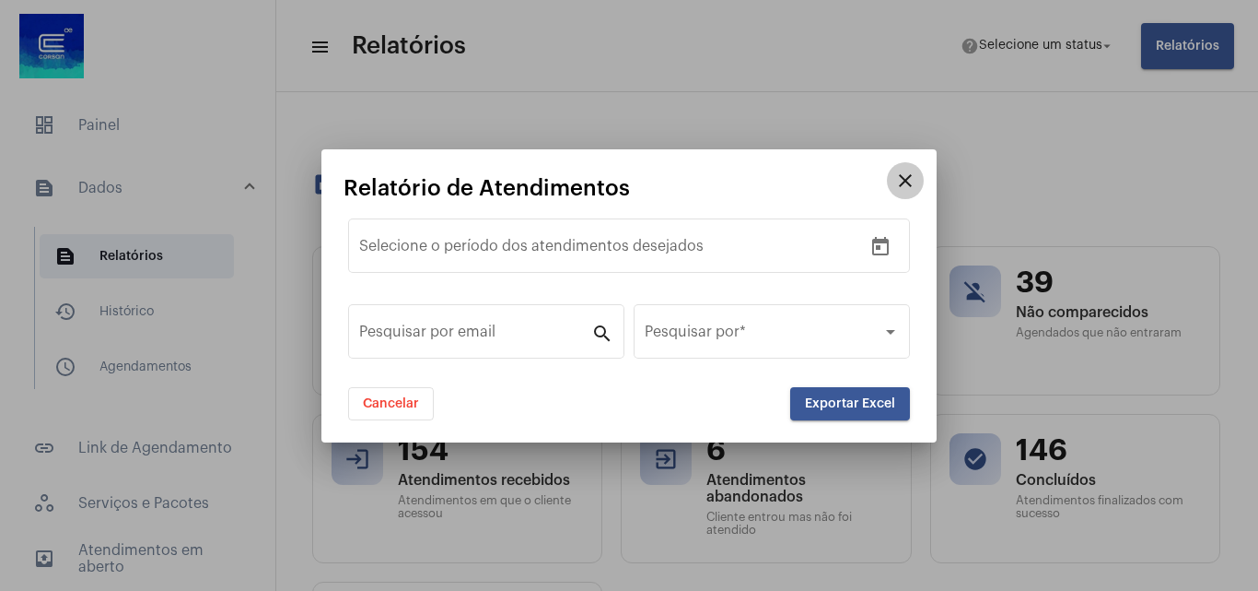
click at [905, 176] on mat-icon "close" at bounding box center [906, 181] width 22 height 22
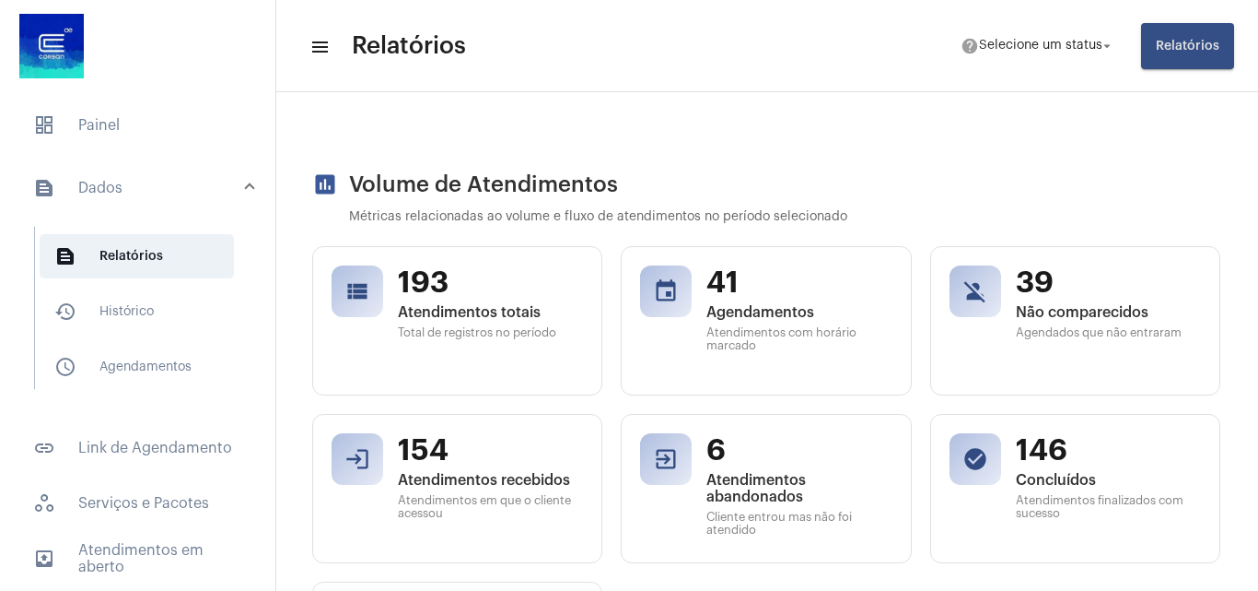
scroll to position [0, 1]
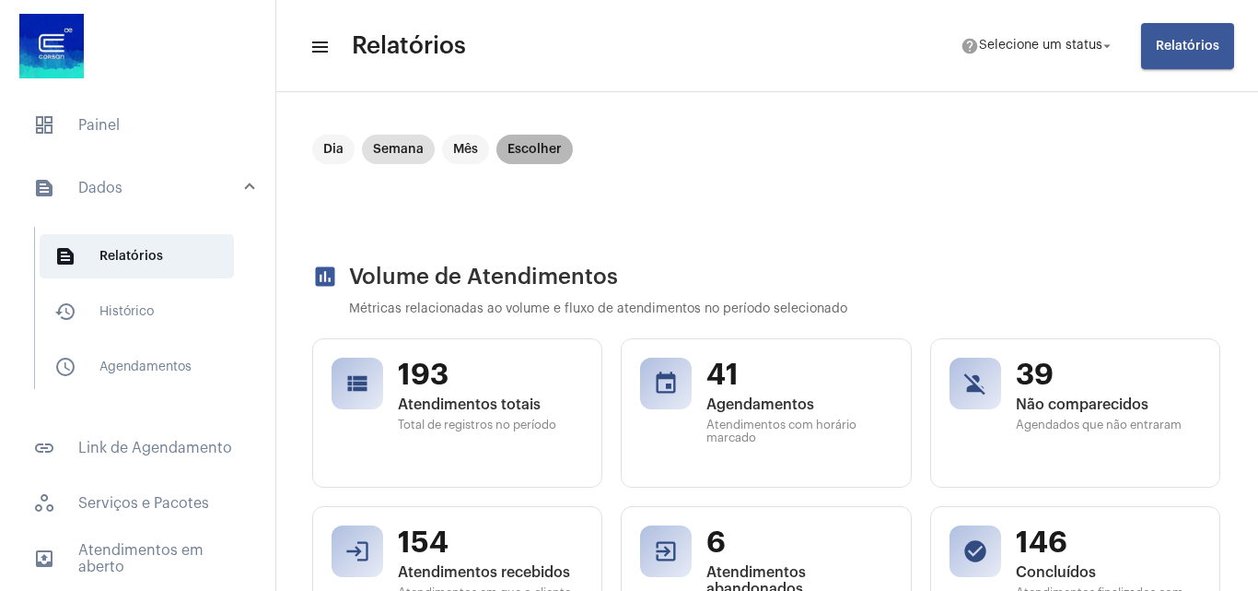
click at [536, 152] on mat-chip "Escolher" at bounding box center [535, 148] width 76 height 29
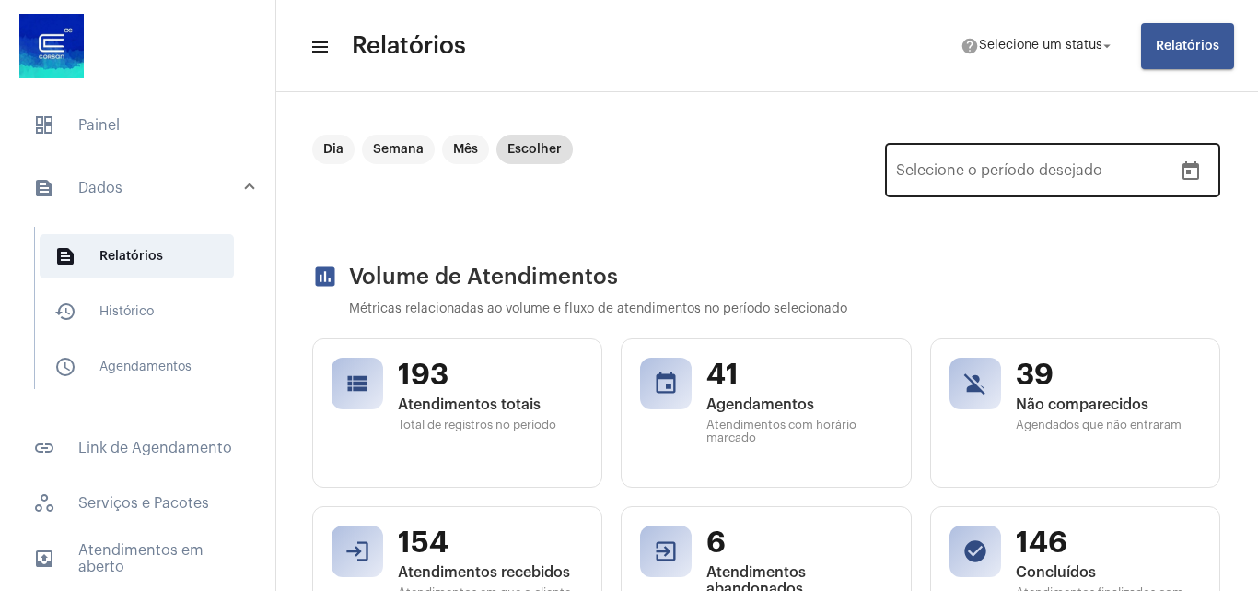
click at [956, 181] on input "Selecione o período desejado" at bounding box center [943, 174] width 95 height 17
click at [1173, 172] on button "Open calendar" at bounding box center [1191, 171] width 37 height 37
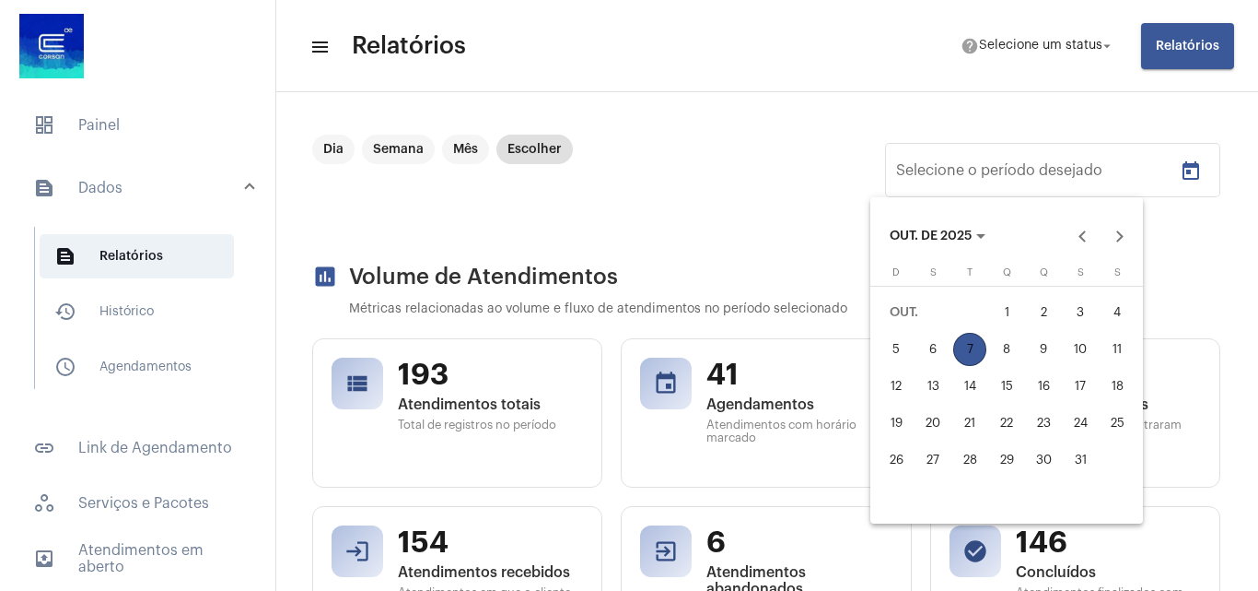
click at [994, 318] on div "1" at bounding box center [1006, 312] width 33 height 33
type input "[DATE]"
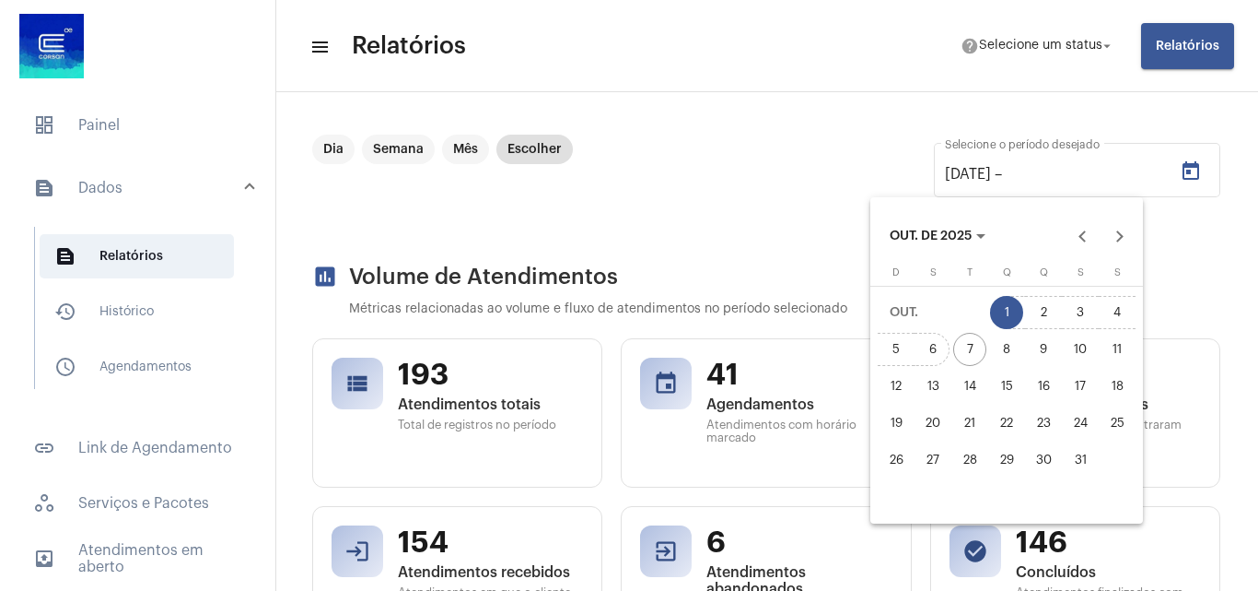
click at [932, 346] on div "6" at bounding box center [933, 349] width 33 height 33
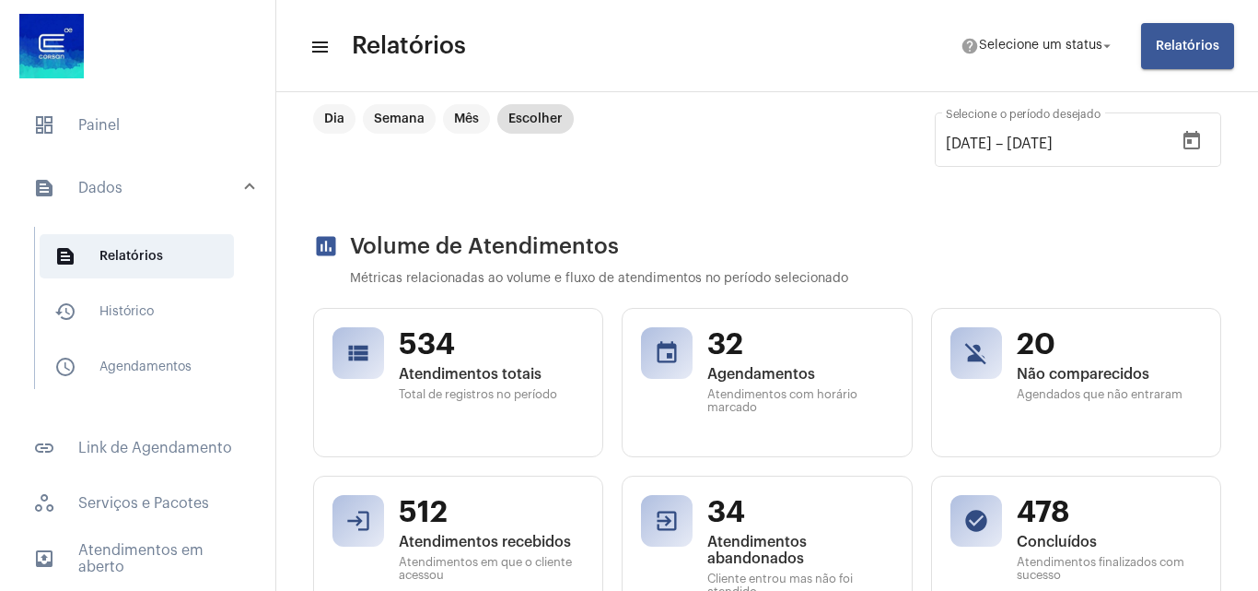
scroll to position [0, 0]
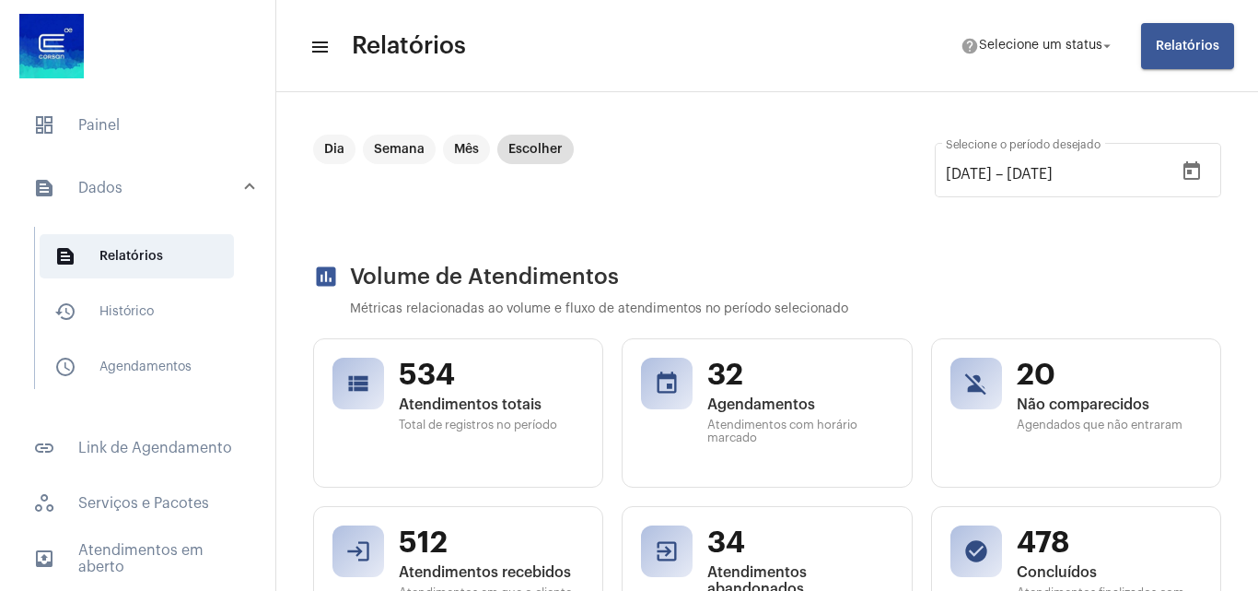
click at [1174, 73] on mat-toolbar-row "menu Relatórios help Selecione um status arrow_drop_down Relatórios" at bounding box center [767, 46] width 982 height 59
click at [1172, 42] on span "Relatórios" at bounding box center [1188, 46] width 64 height 13
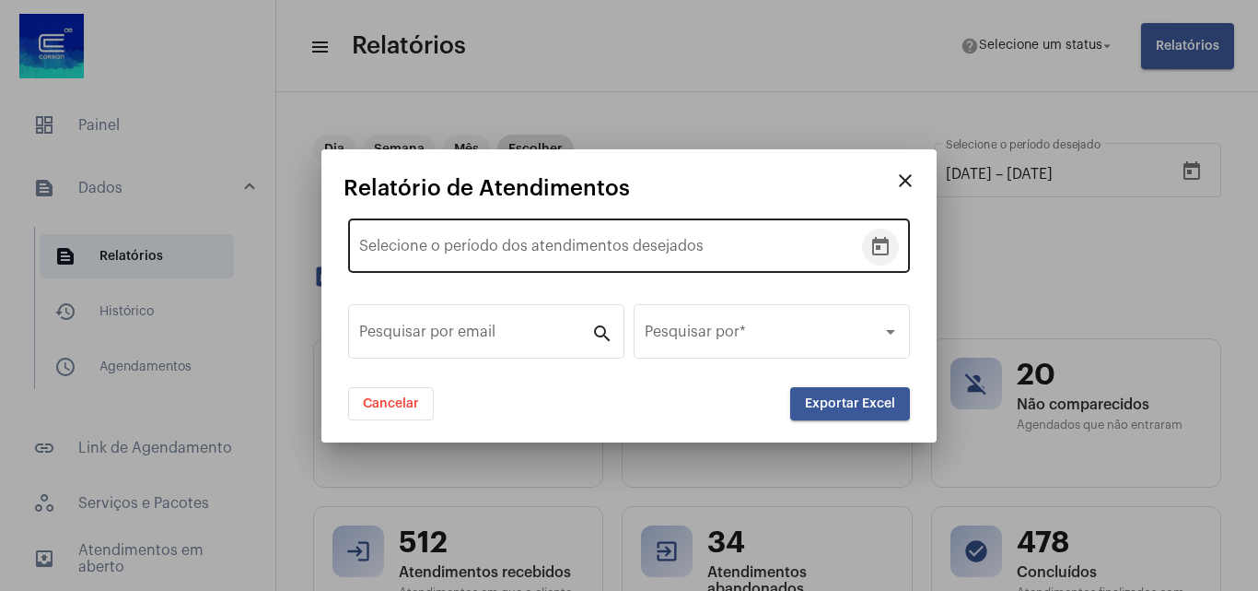
click at [880, 246] on icon "Open calendar" at bounding box center [880, 246] width 17 height 18
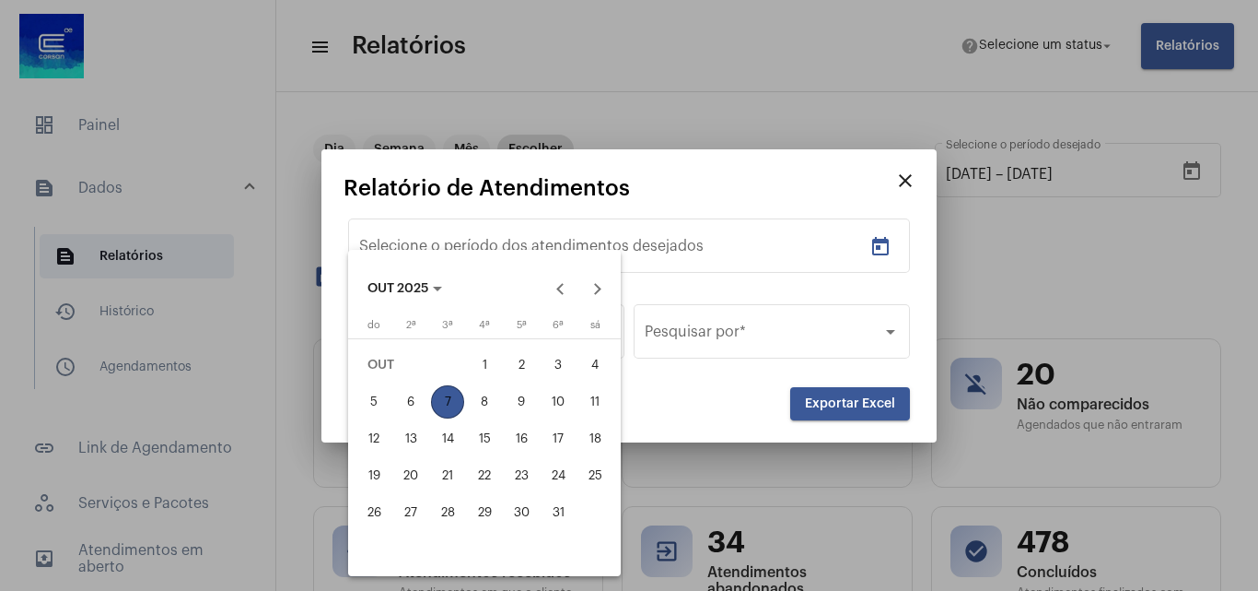
click at [481, 366] on div "1" at bounding box center [484, 364] width 33 height 33
type input "[DATE]"
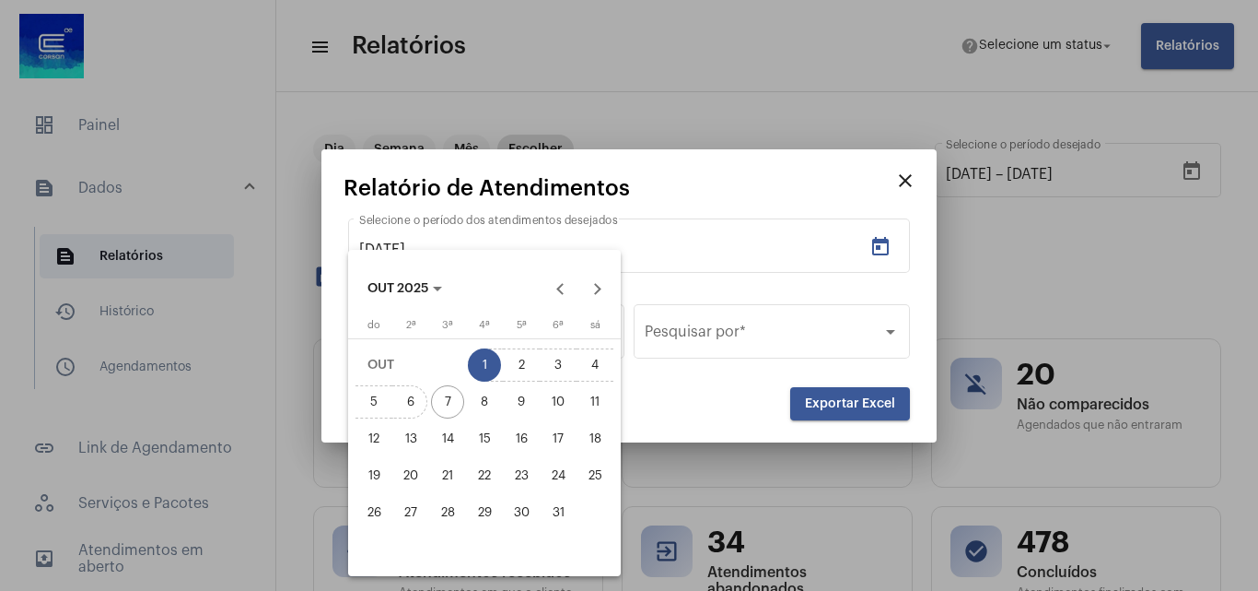
click at [405, 396] on div "6" at bounding box center [410, 401] width 33 height 33
type input "[DATE]"
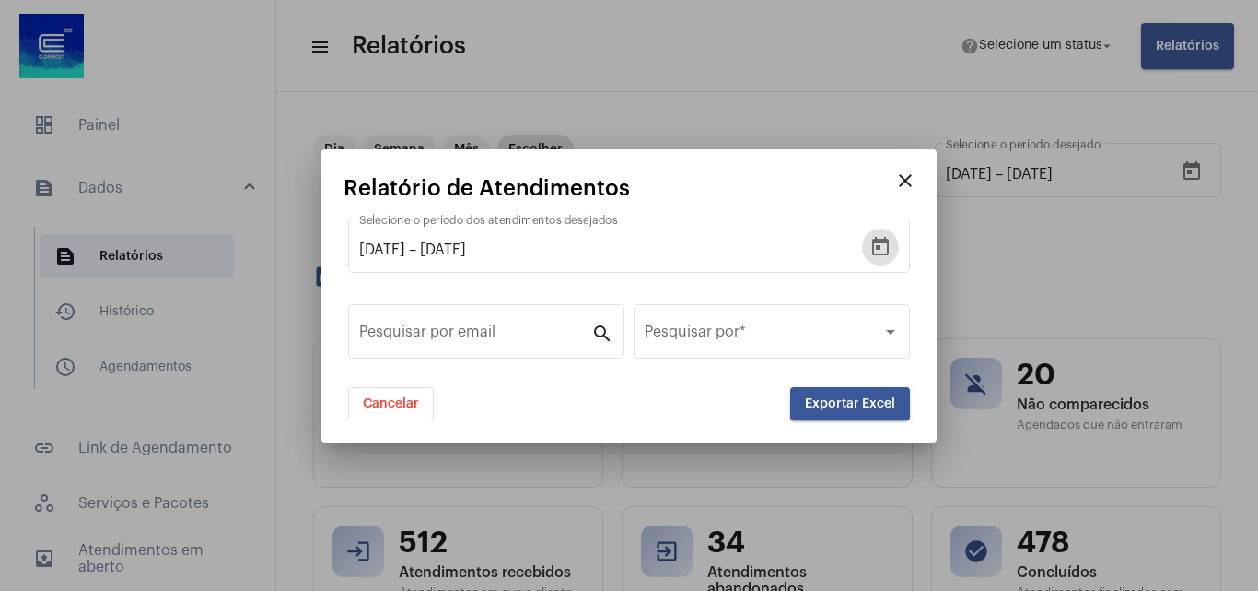
drag, startPoint x: 775, startPoint y: 278, endPoint x: 776, endPoint y: 290, distance: 12.0
click at [776, 287] on div "[DATE] [DATE] – [DATE] Selecione o período dos atendimentos desejados" at bounding box center [629, 255] width 562 height 75
click at [775, 325] on div "Pesquisar por *" at bounding box center [772, 329] width 254 height 58
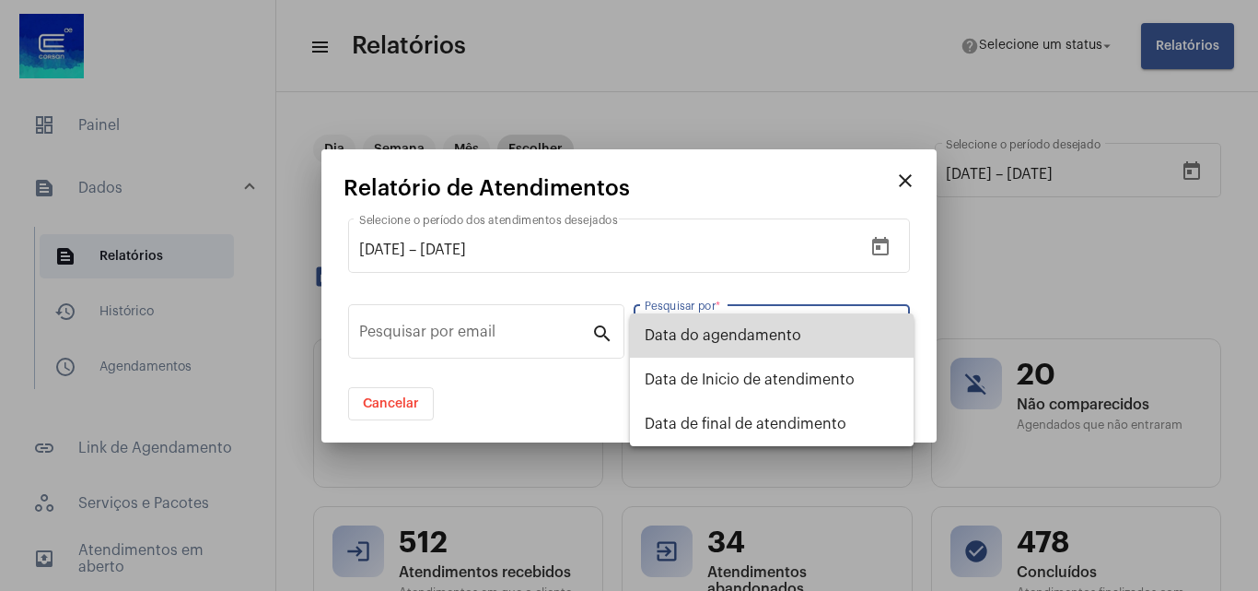
click at [755, 344] on span "Data do agendamento" at bounding box center [772, 335] width 254 height 44
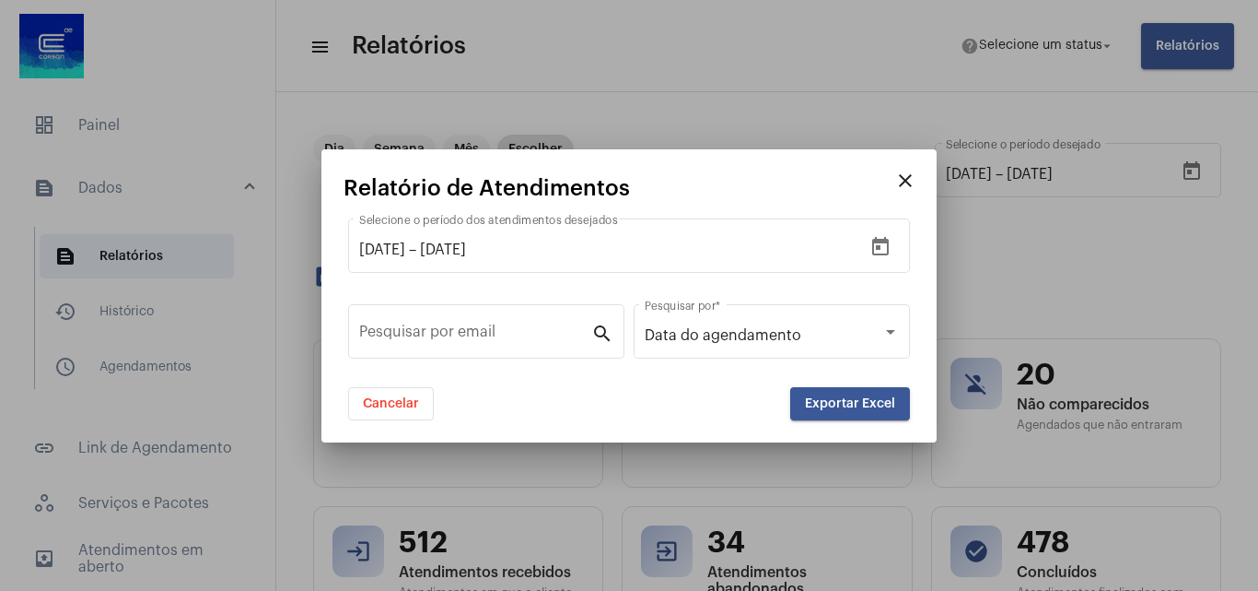
drag, startPoint x: 846, startPoint y: 380, endPoint x: 818, endPoint y: 415, distance: 45.3
click at [836, 392] on app-reports-dialog "close Relatório de Atendimentos [DATE] [DATE] – [DATE] Selecione o período dos …" at bounding box center [629, 298] width 571 height 244
click at [818, 415] on button "Exportar Excel" at bounding box center [850, 403] width 120 height 33
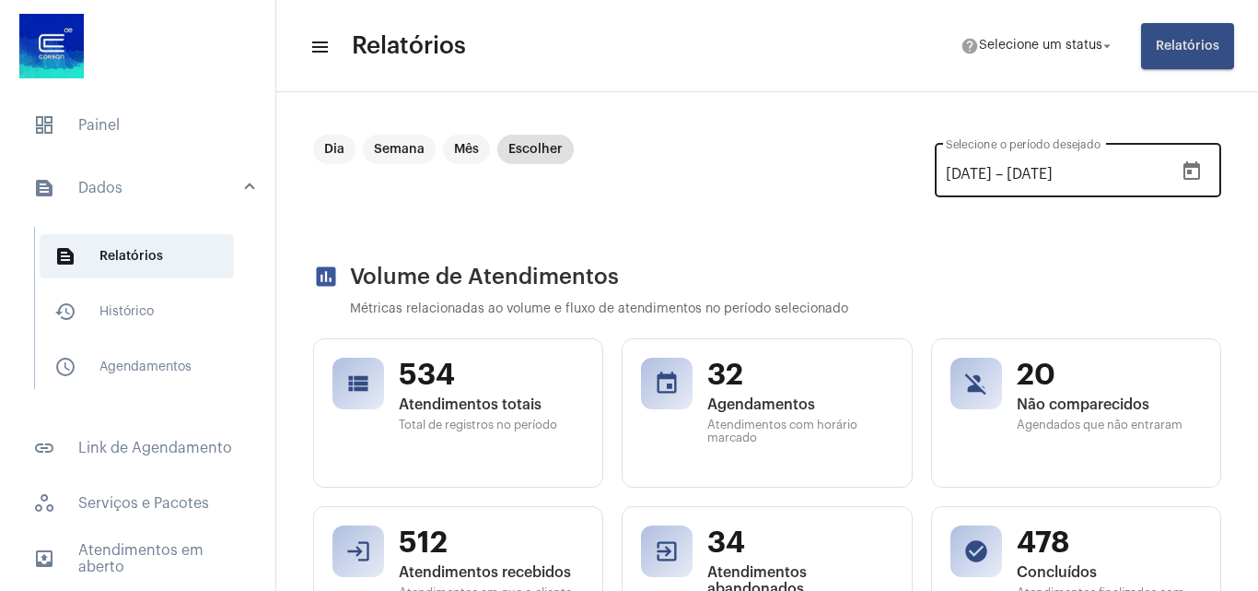
click at [1186, 167] on icon "Open calendar" at bounding box center [1192, 170] width 17 height 18
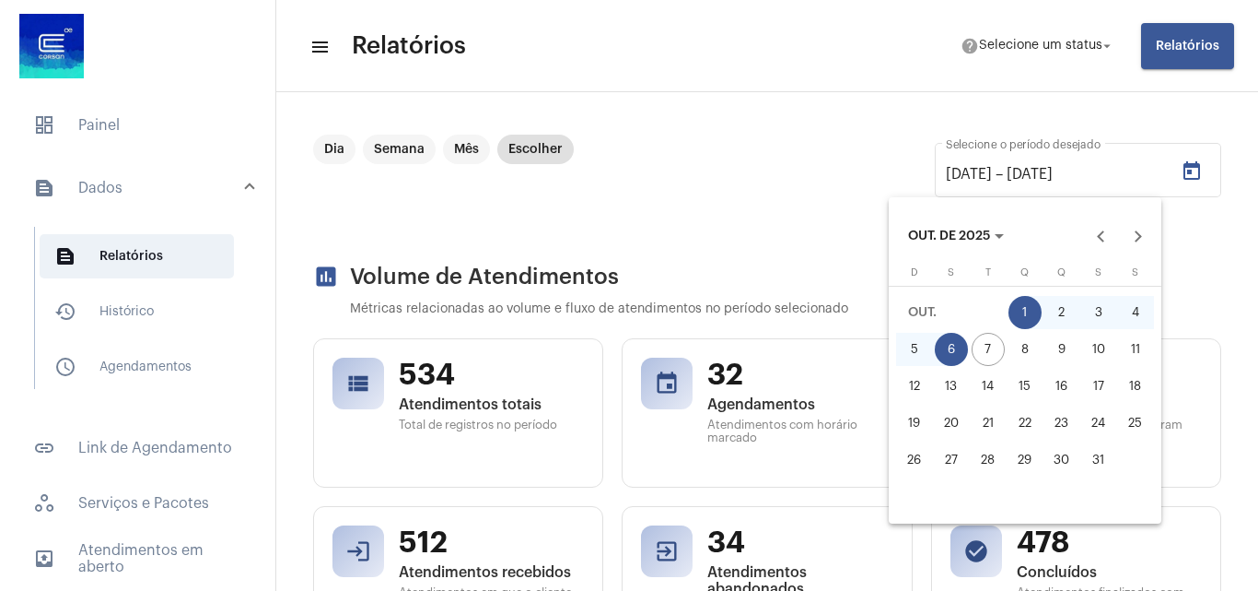
click at [1187, 64] on div at bounding box center [629, 295] width 1258 height 591
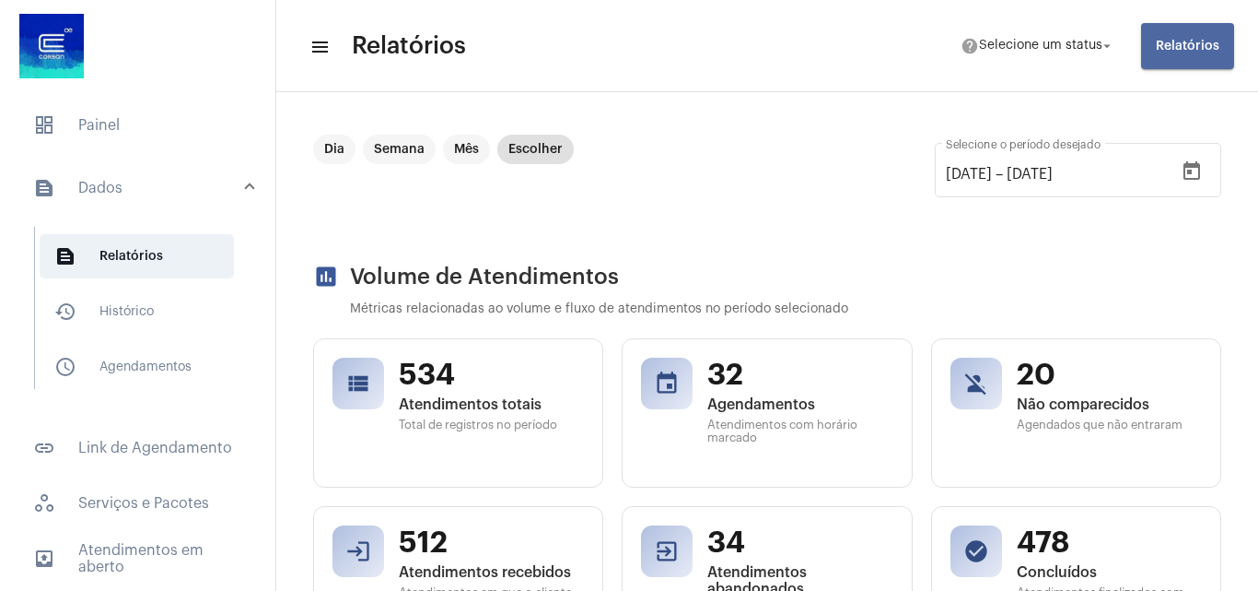
click at [1182, 47] on span "Relatórios" at bounding box center [1188, 46] width 64 height 13
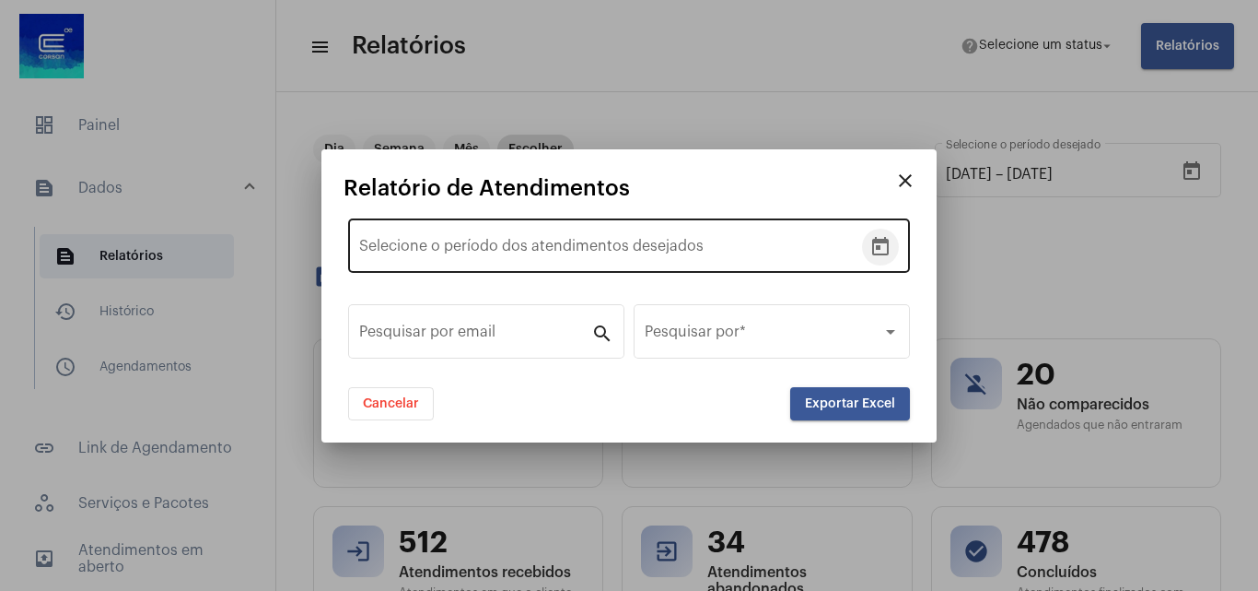
click at [883, 250] on icon "Open calendar" at bounding box center [881, 247] width 22 height 22
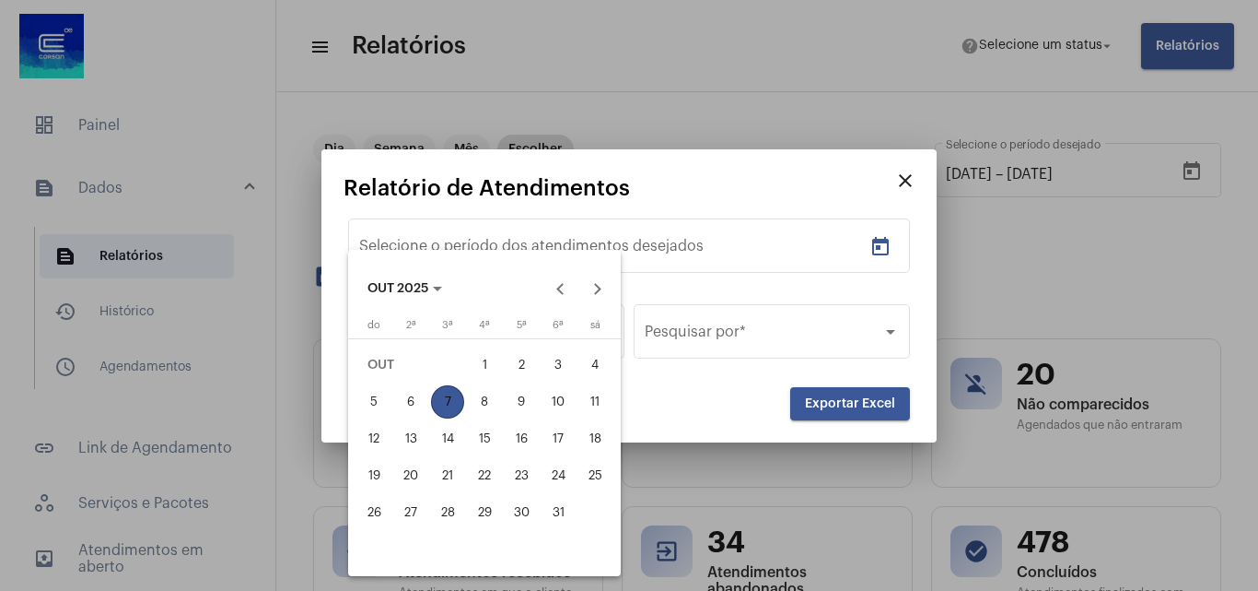
click at [483, 345] on thead "domingo do segunda-feira 2ª terça-feira 3ª quarta-feira 4ª quinta-feira 5ª sext…" at bounding box center [485, 333] width 258 height 27
drag, startPoint x: 394, startPoint y: 396, endPoint x: 405, endPoint y: 397, distance: 11.1
click at [405, 397] on div "6" at bounding box center [410, 401] width 33 height 33
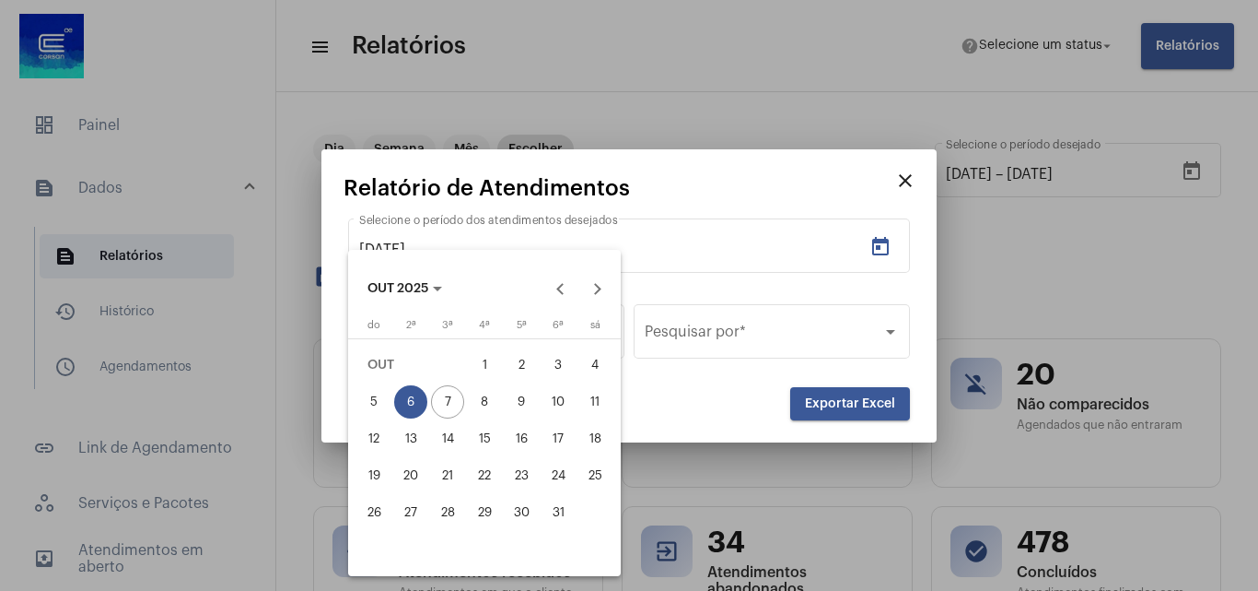
click at [488, 375] on div "1" at bounding box center [484, 364] width 33 height 33
type input "[DATE]"
click at [428, 418] on button "6" at bounding box center [410, 401] width 37 height 37
type input "[DATE]"
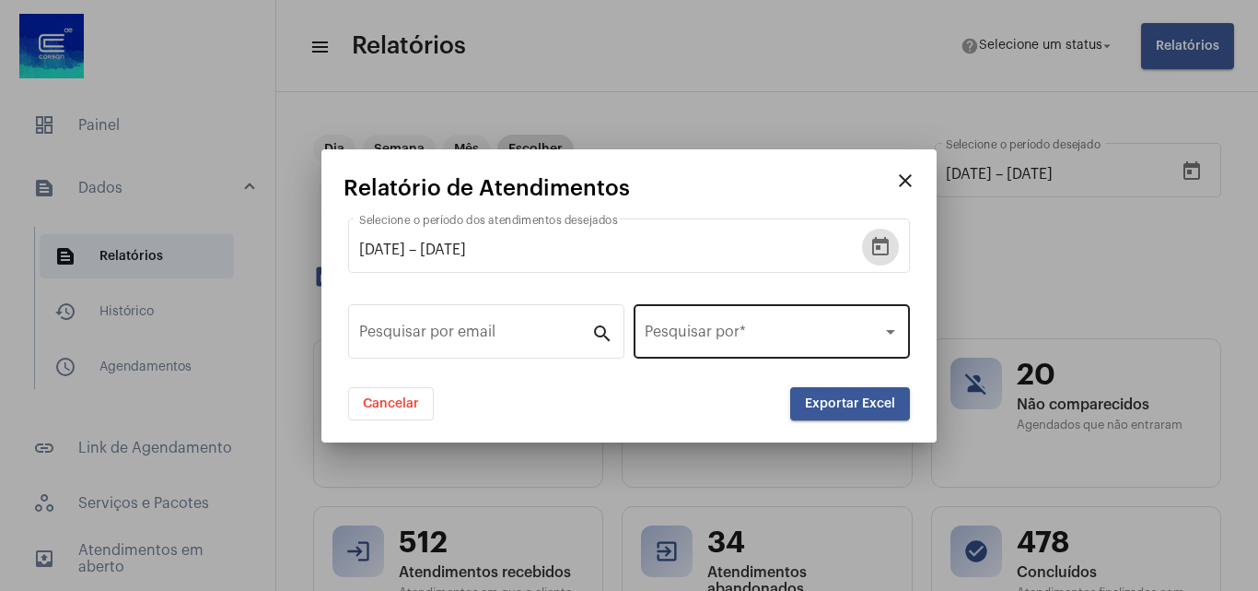
click at [813, 356] on div "Pesquisar por *" at bounding box center [772, 329] width 254 height 58
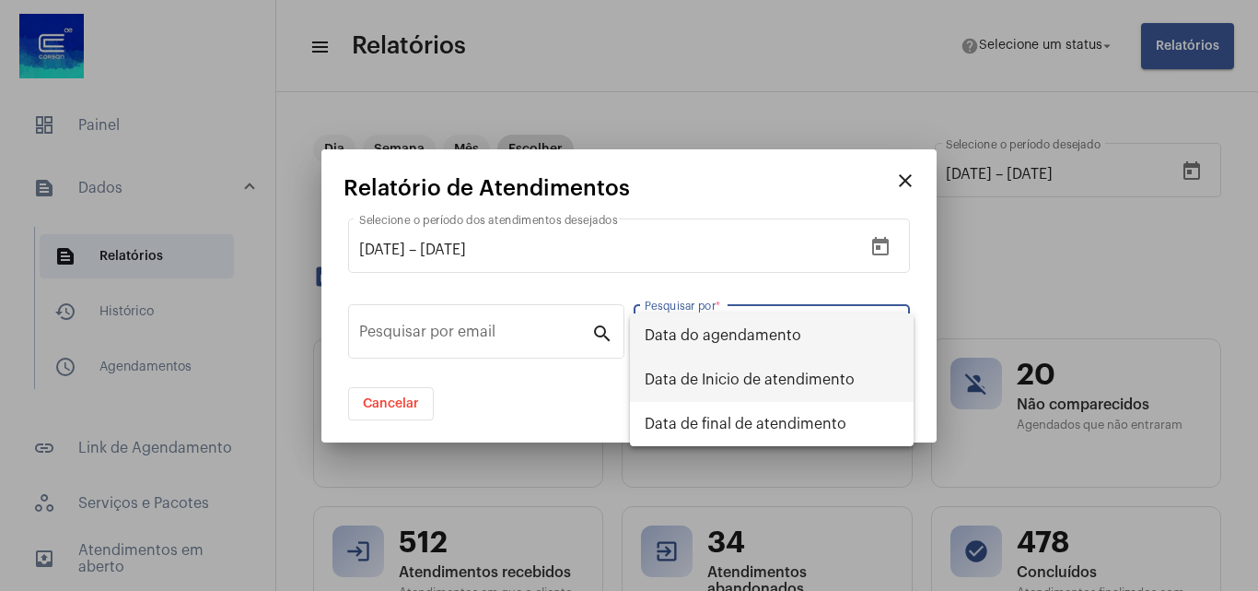
click at [798, 377] on span "Data de Inicio de atendimento" at bounding box center [772, 379] width 254 height 44
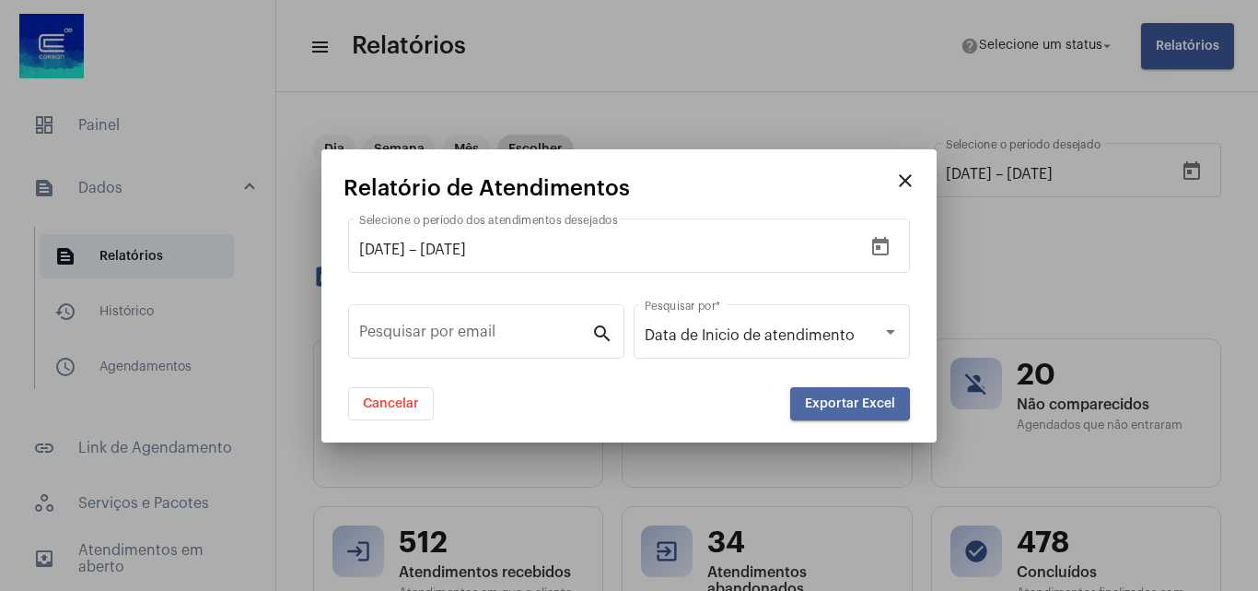
click at [819, 402] on span "Exportar Excel" at bounding box center [850, 403] width 90 height 13
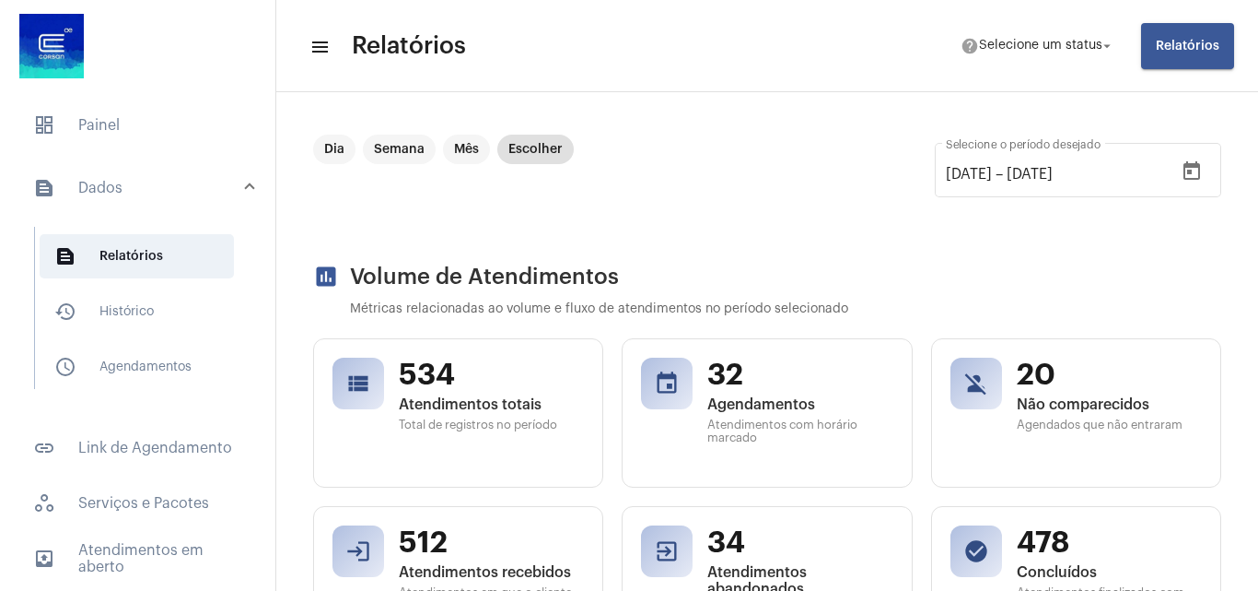
drag, startPoint x: 799, startPoint y: 216, endPoint x: 860, endPoint y: 194, distance: 65.3
click at [804, 216] on div "Dia Semana Mês Escolher [DATE] [DATE] – [DATE] Selecione o período desejado" at bounding box center [767, 180] width 908 height 92
click at [1138, 18] on mat-toolbar-row "menu Relatórios help Selecione um status arrow_drop_down Relatórios" at bounding box center [767, 46] width 982 height 59
click at [1159, 52] on span "Relatórios" at bounding box center [1188, 46] width 64 height 13
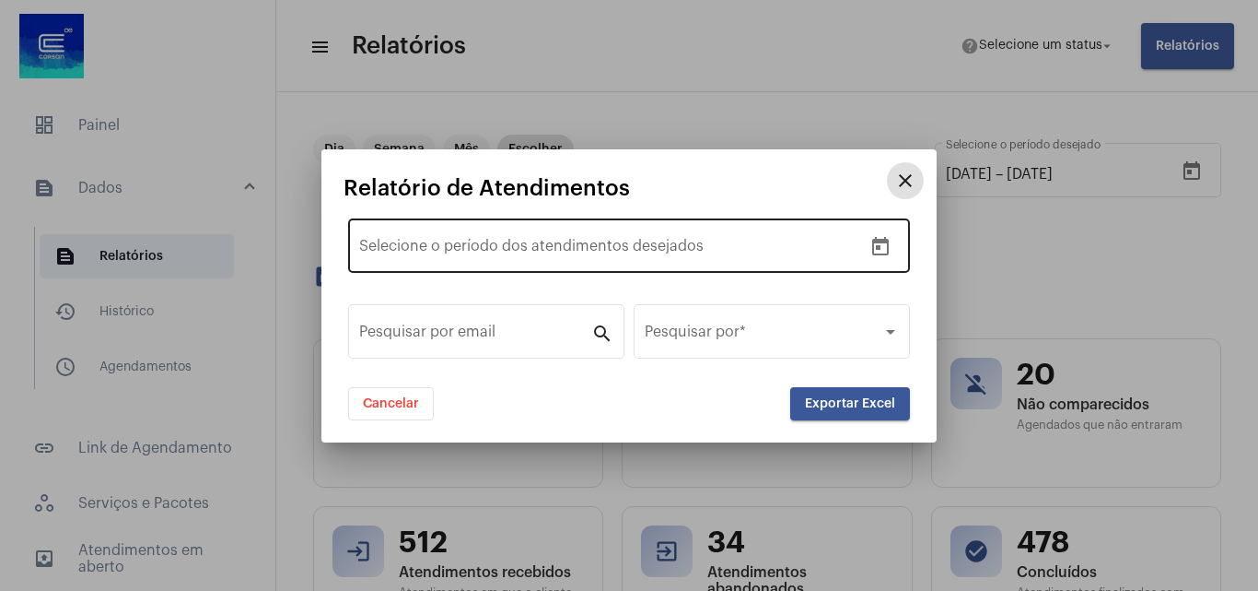
click at [875, 259] on button "Open calendar" at bounding box center [880, 246] width 37 height 37
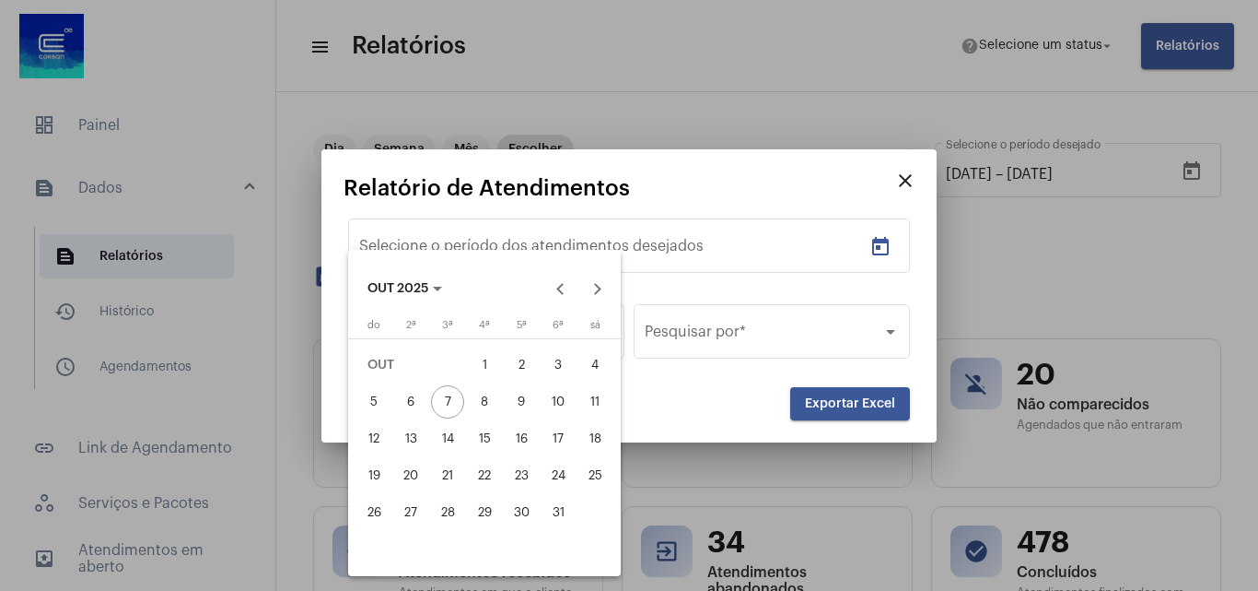
click at [480, 377] on div "1" at bounding box center [484, 364] width 33 height 33
type input "[DATE]"
click at [396, 406] on div "6" at bounding box center [410, 401] width 33 height 33
type input "[DATE]"
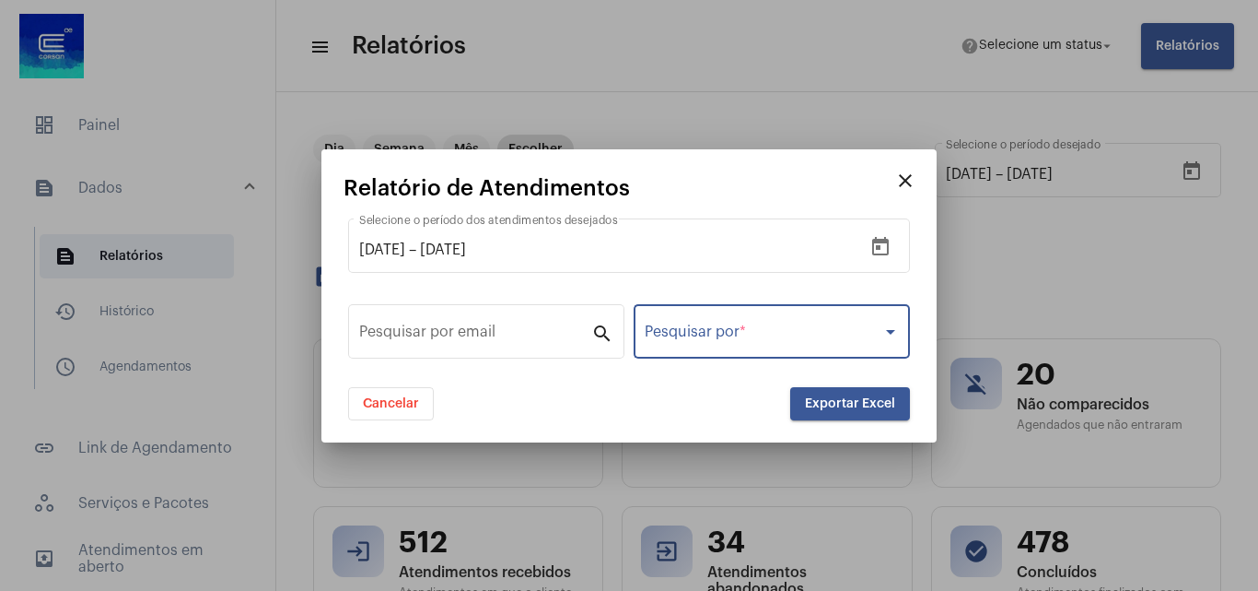
click at [687, 327] on span at bounding box center [764, 335] width 238 height 17
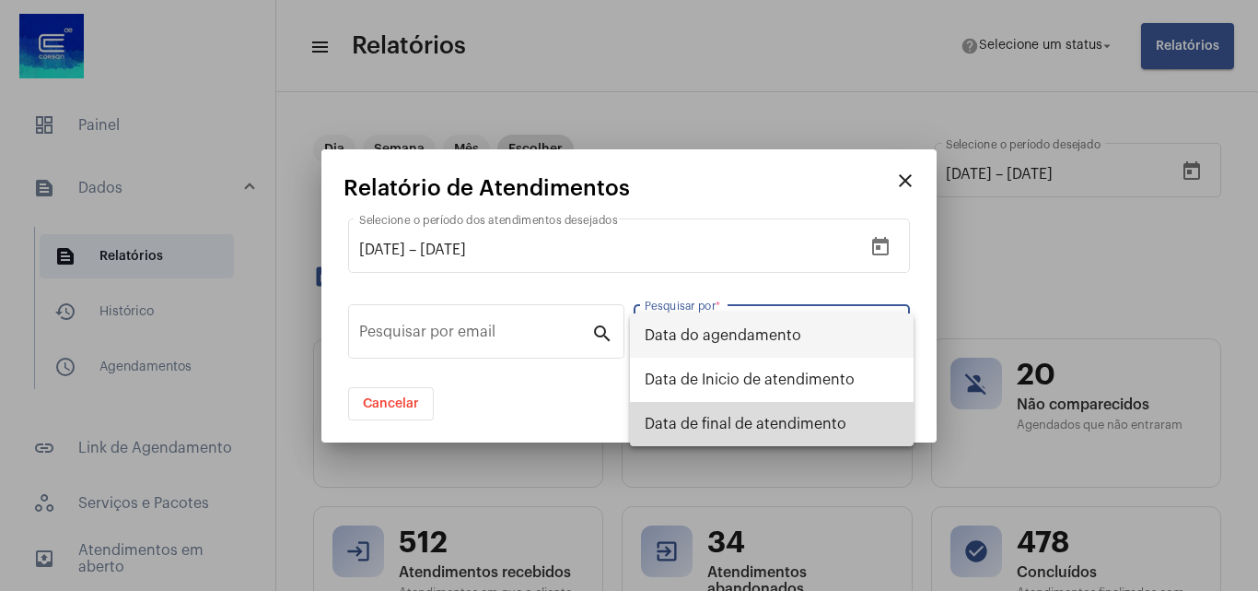
click at [663, 414] on span "Data de final de atendimento" at bounding box center [772, 424] width 254 height 44
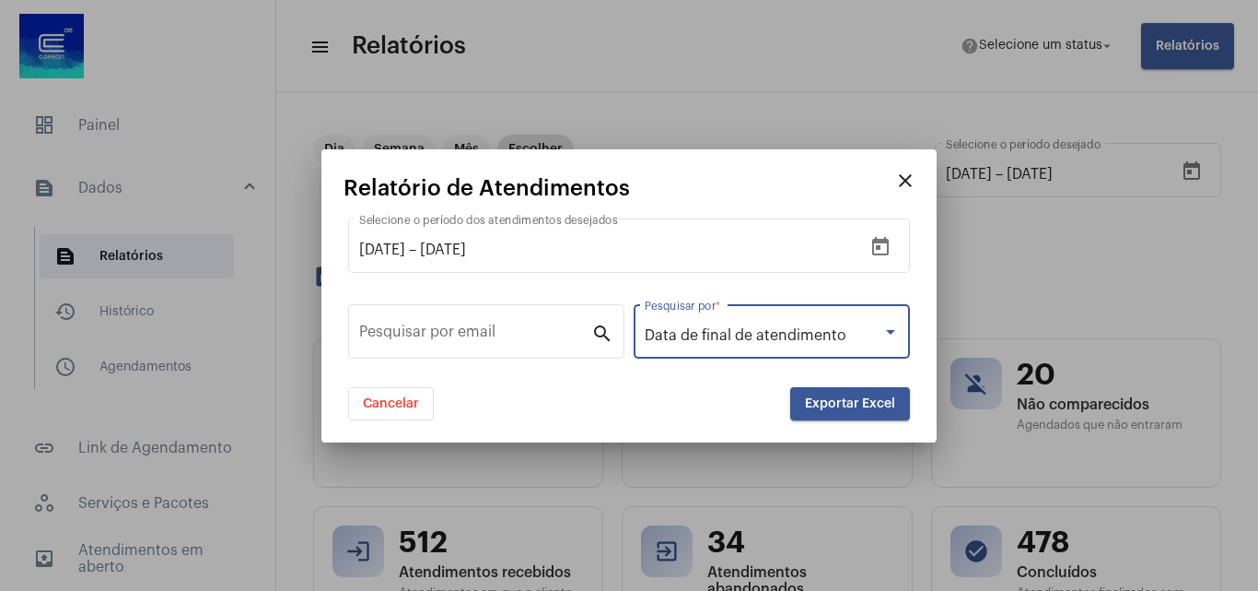
click at [841, 391] on app-reports-dialog "close Relatório de Atendimentos [DATE] [DATE] – [DATE] Selecione o período dos …" at bounding box center [629, 298] width 571 height 244
click at [841, 392] on button "Exportar Excel" at bounding box center [850, 403] width 120 height 33
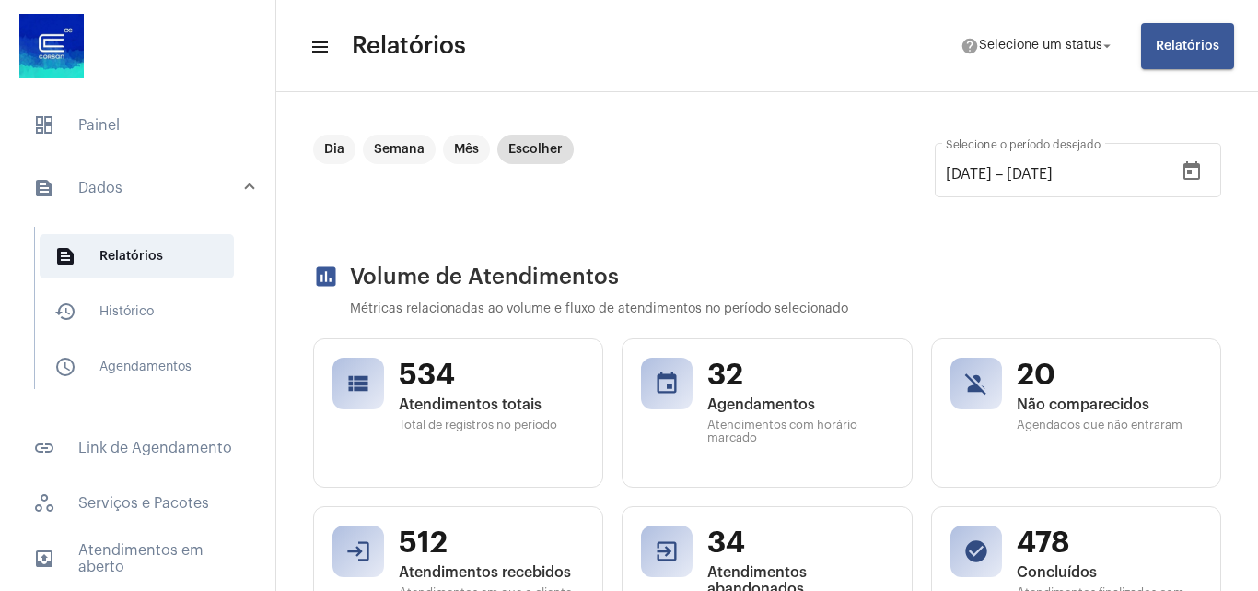
drag, startPoint x: 718, startPoint y: 142, endPoint x: 696, endPoint y: 177, distance: 40.9
click at [715, 147] on div "Dia Semana Mês Escolher [DATE] [DATE] – [DATE] Selecione o período desejado" at bounding box center [767, 180] width 908 height 92
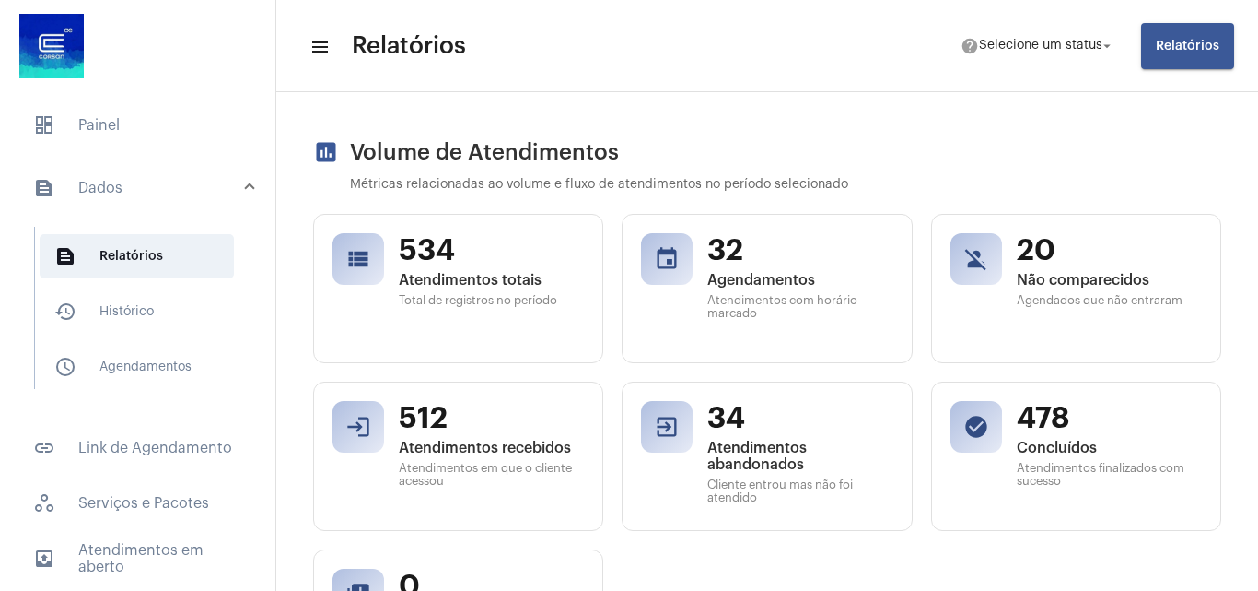
scroll to position [92, 0]
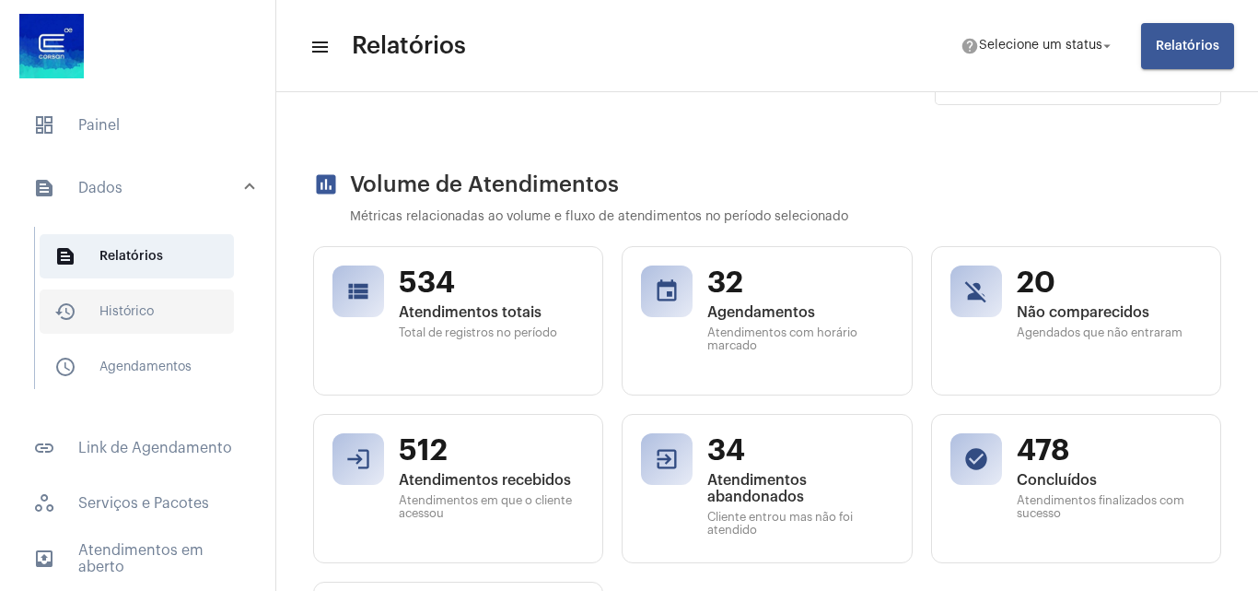
click at [88, 292] on span "history_outlined Histórico" at bounding box center [137, 311] width 194 height 44
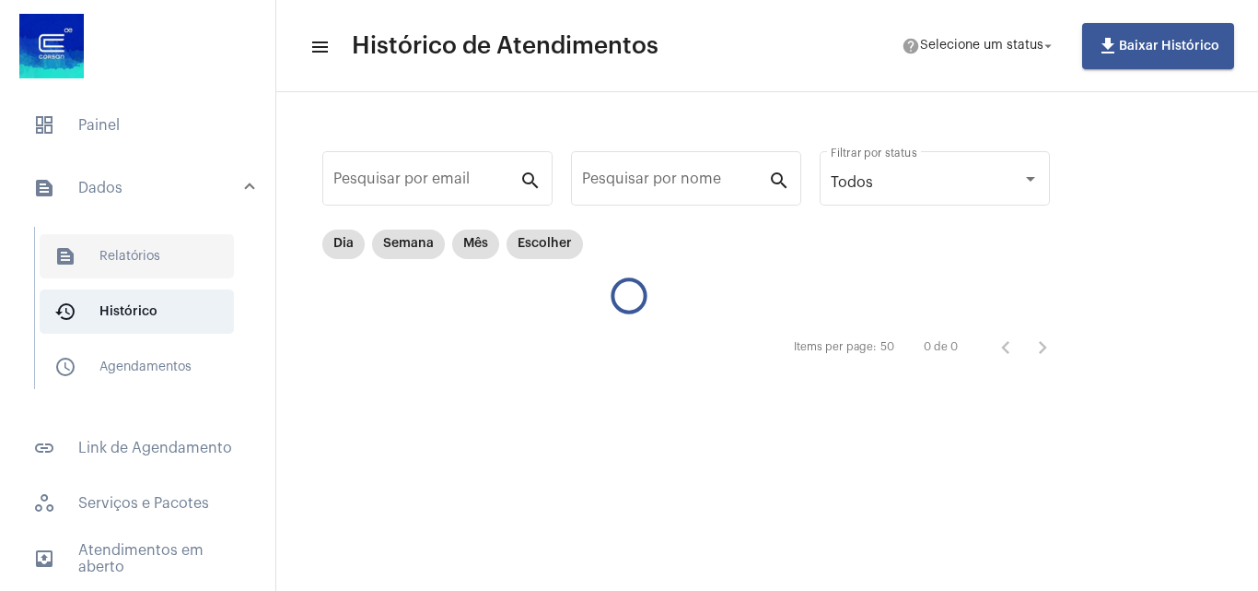
click at [78, 266] on span "text_snippet_outlined Relatórios" at bounding box center [137, 256] width 194 height 44
